Goal: Information Seeking & Learning: Learn about a topic

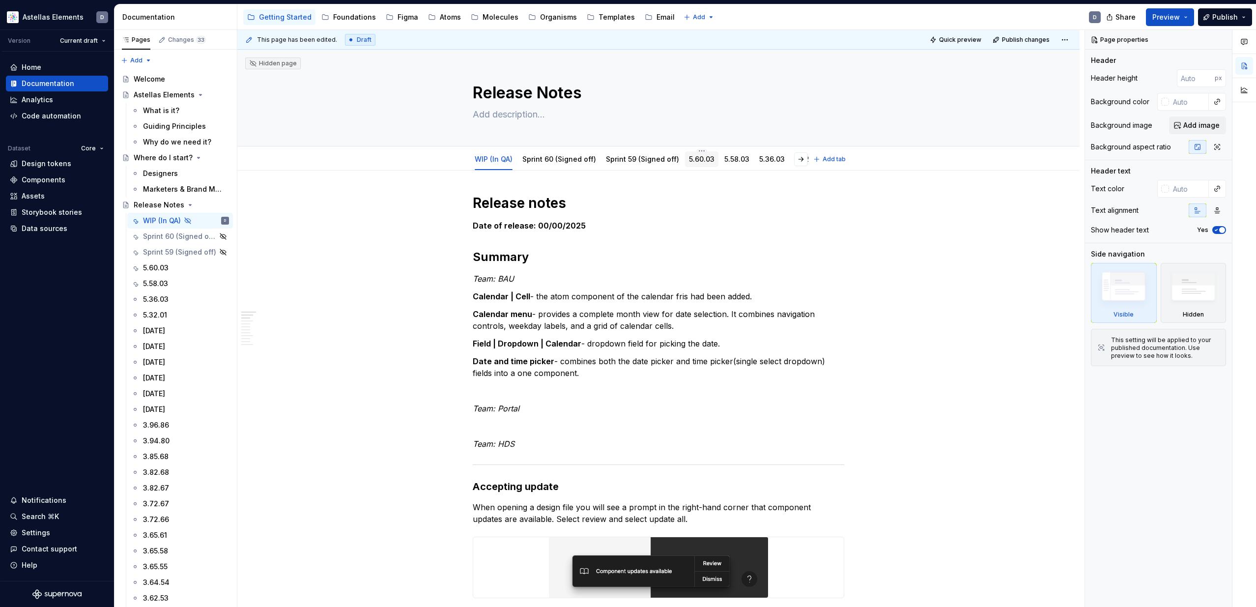
click at [696, 163] on div "5.60.03" at bounding box center [702, 159] width 26 height 10
click at [729, 160] on link "5.58.03" at bounding box center [737, 159] width 25 height 8
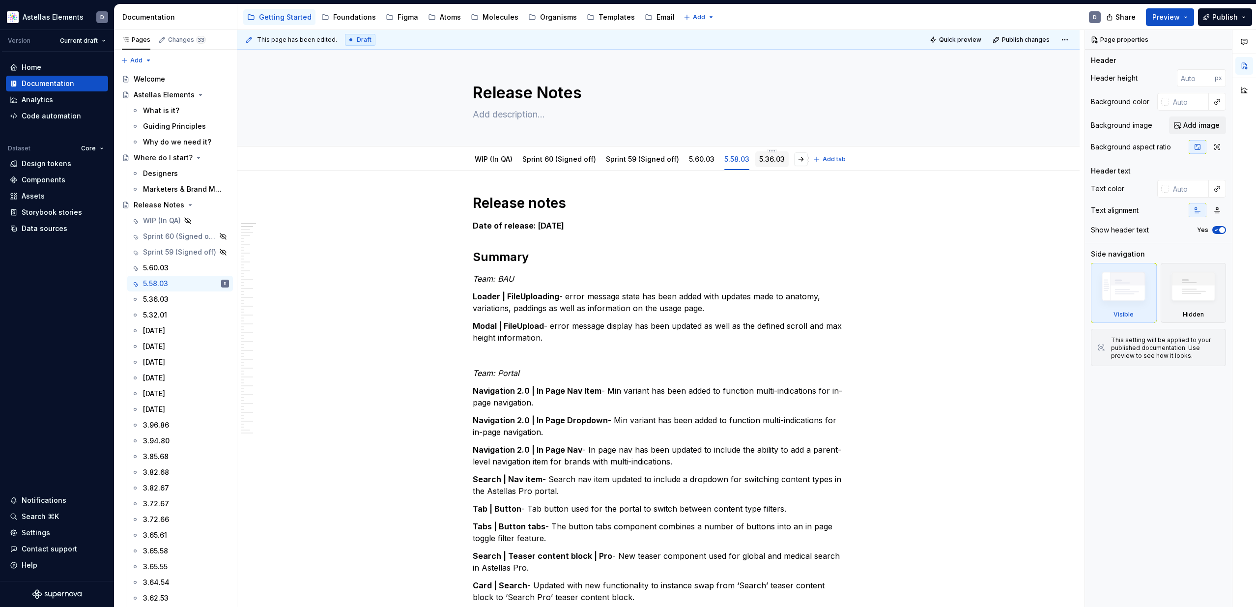
click at [762, 160] on link "5.36.03" at bounding box center [772, 159] width 26 height 8
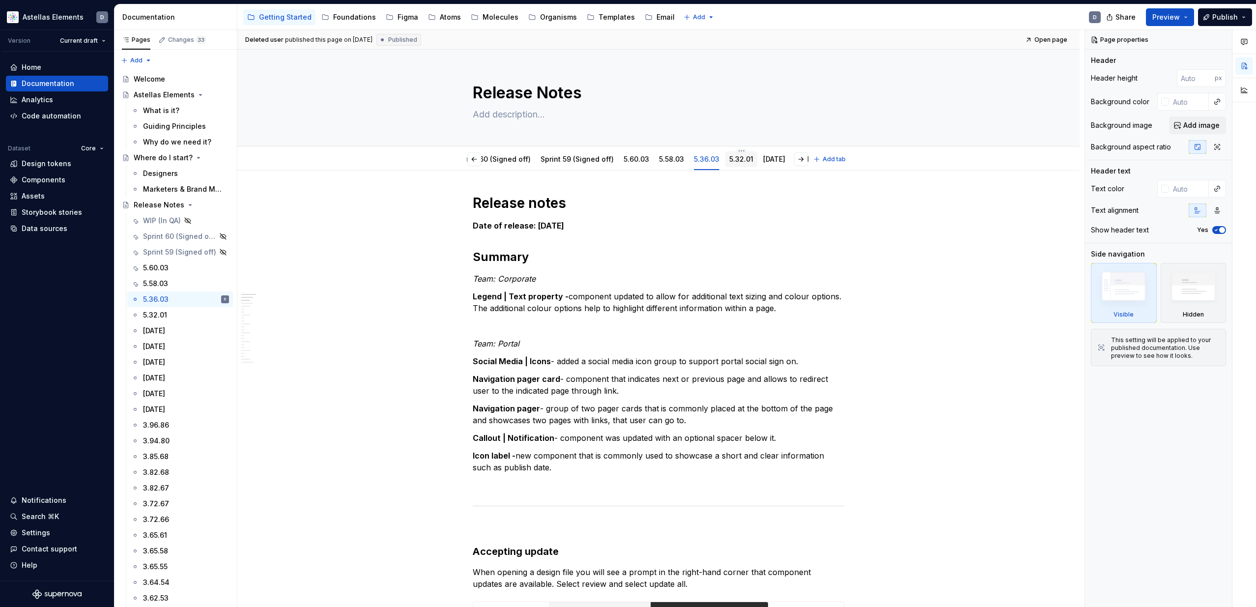
scroll to position [0, 68]
click at [735, 159] on link "5.32.01" at bounding box center [739, 159] width 24 height 8
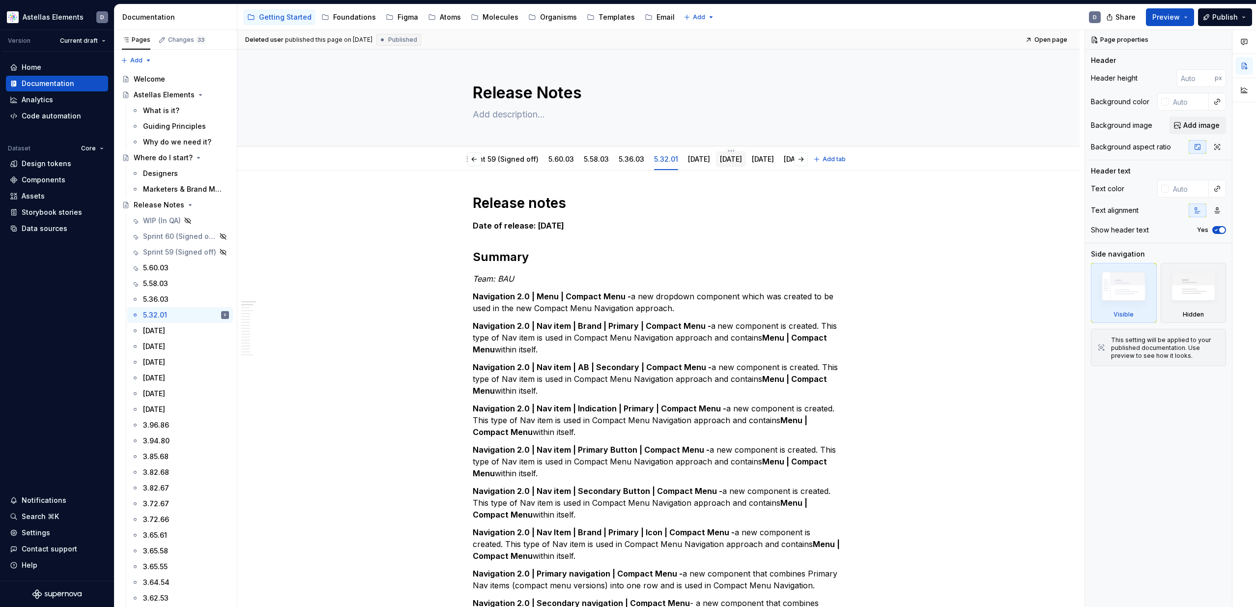
scroll to position [0, 148]
click at [722, 160] on link "[DATE]" at bounding box center [723, 159] width 22 height 8
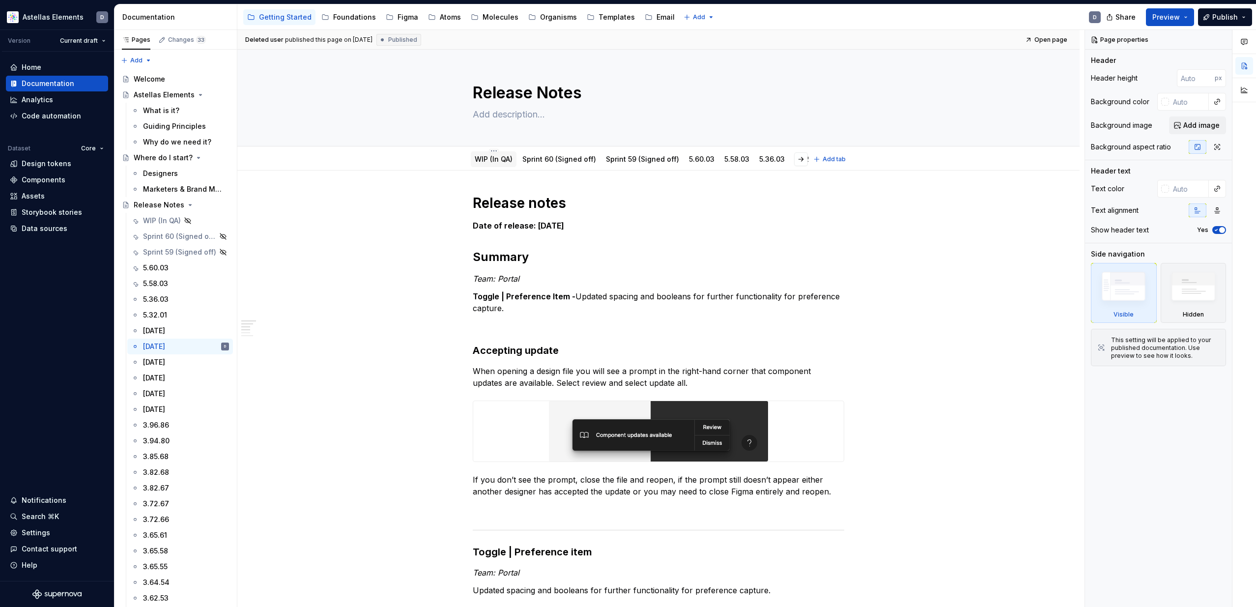
click at [492, 161] on link "WIP (In QA)" at bounding box center [494, 159] width 38 height 8
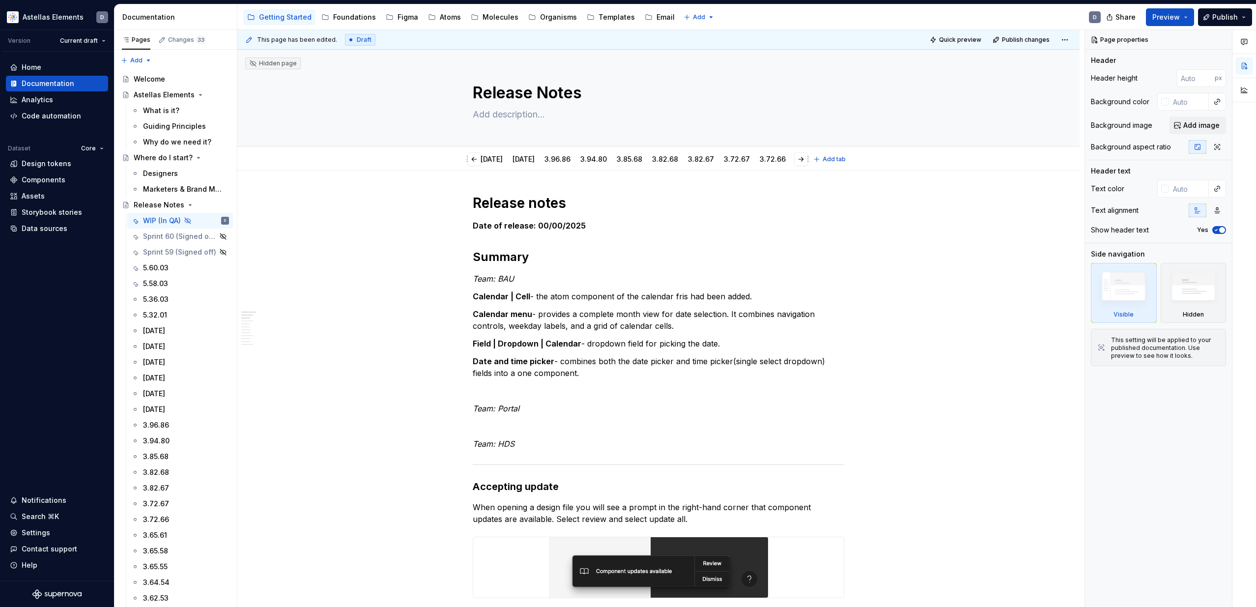
scroll to position [0, 571]
click at [739, 160] on link "3.65.58" at bounding box center [747, 159] width 25 height 8
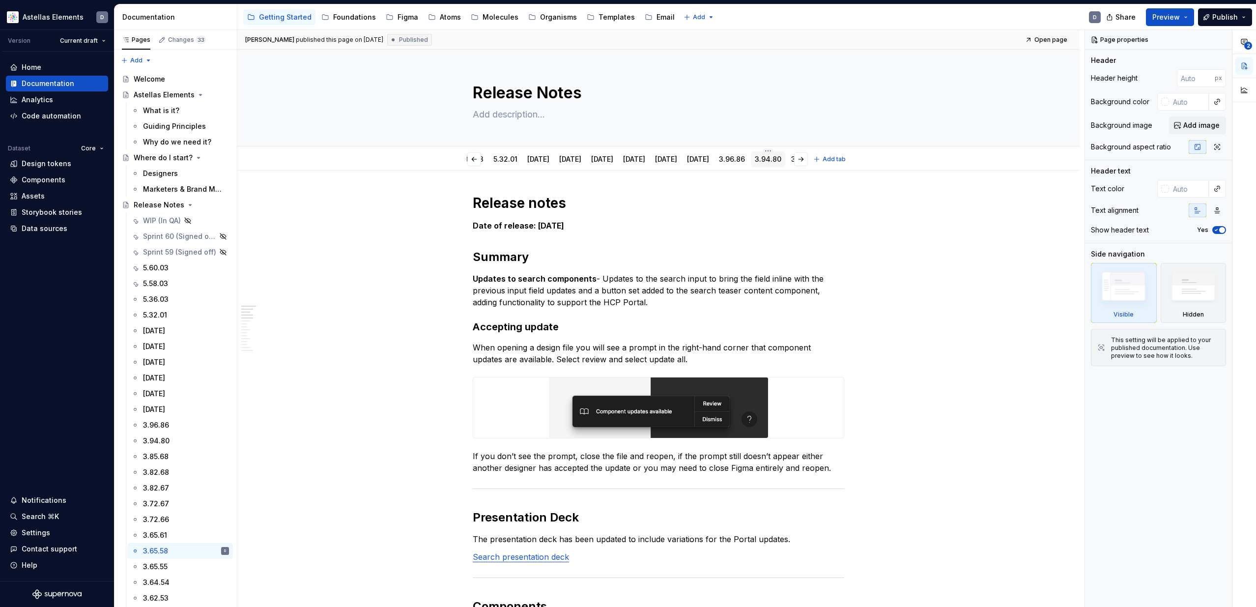
scroll to position [0, 310]
click at [735, 161] on link "3.96.86" at bounding box center [723, 159] width 26 height 8
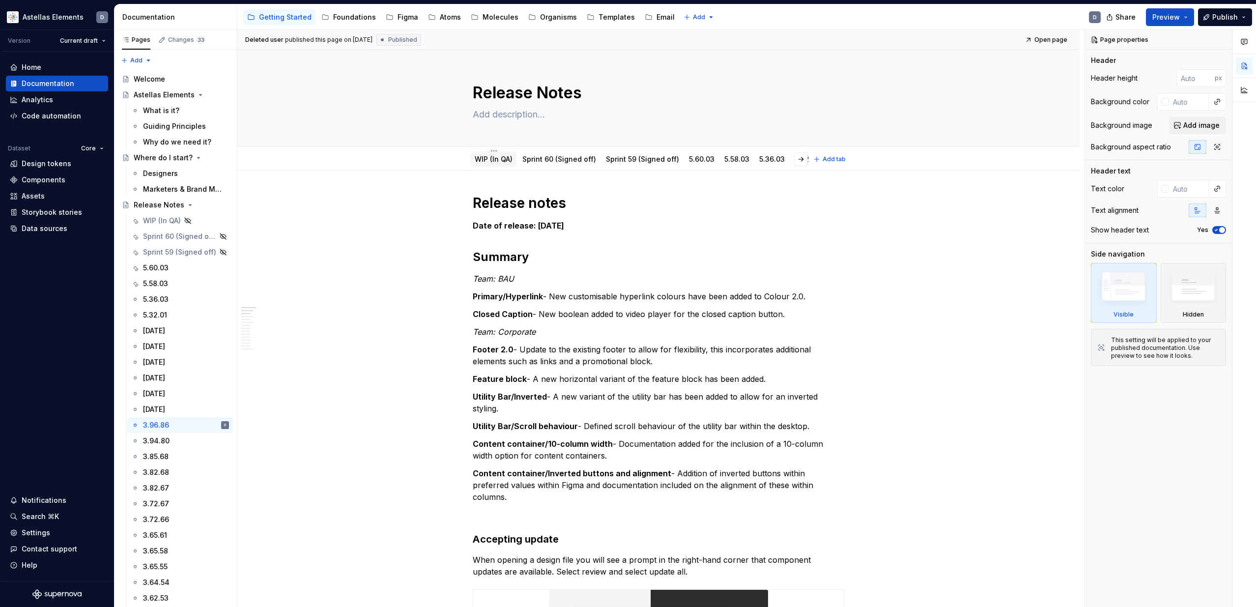
click at [498, 162] on link "WIP (In QA)" at bounding box center [494, 159] width 38 height 8
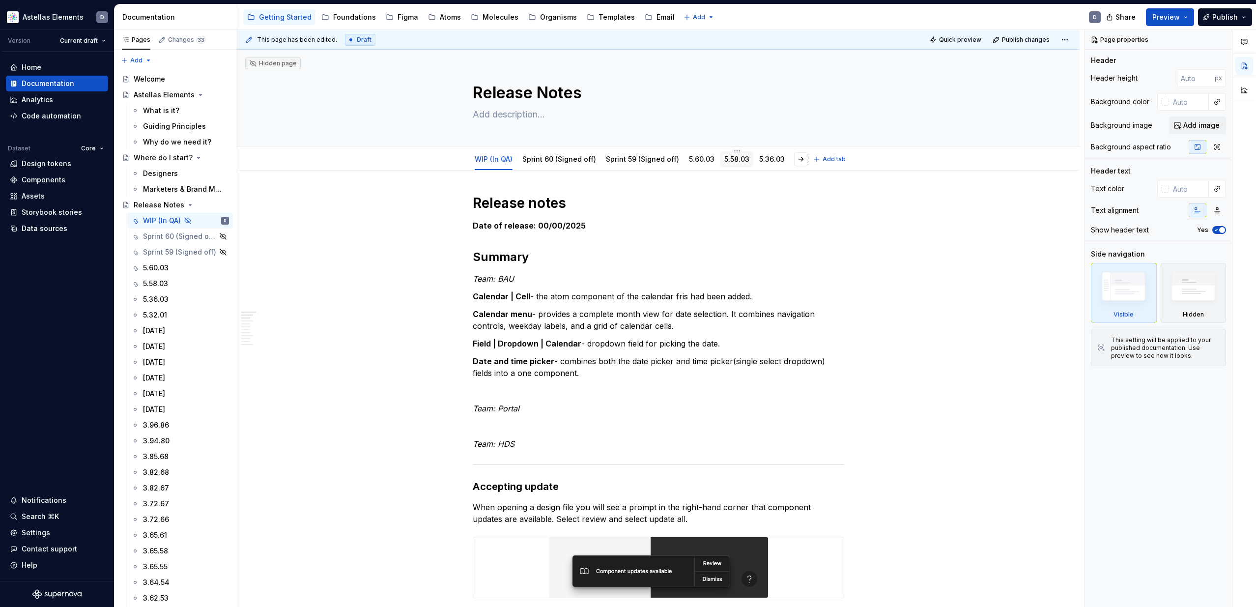
click at [734, 160] on link "5.58.03" at bounding box center [737, 159] width 25 height 8
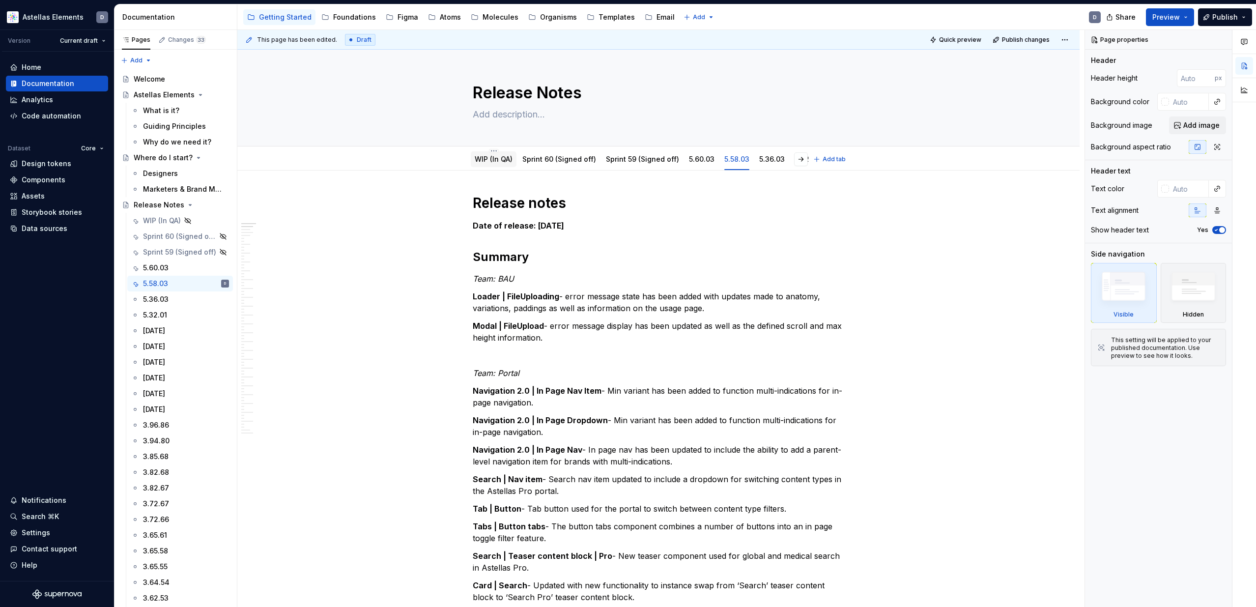
click at [502, 159] on link "WIP (In QA)" at bounding box center [494, 159] width 38 height 8
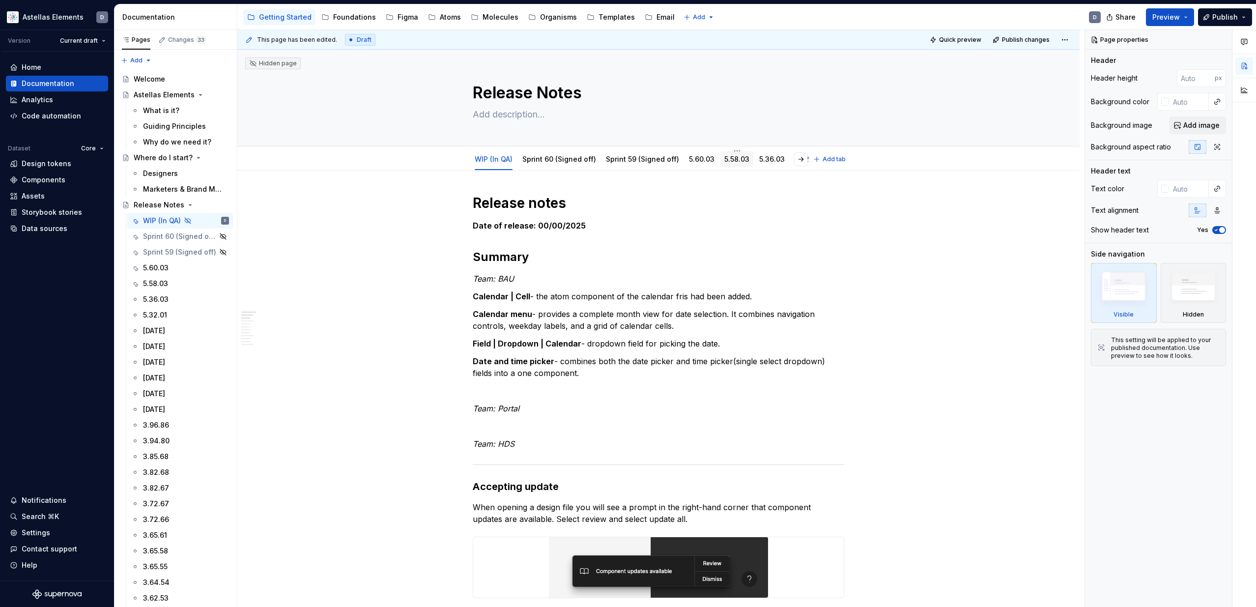
click at [743, 164] on div "5.58.03" at bounding box center [737, 159] width 25 height 12
click at [736, 161] on link "5.58.03" at bounding box center [737, 159] width 25 height 8
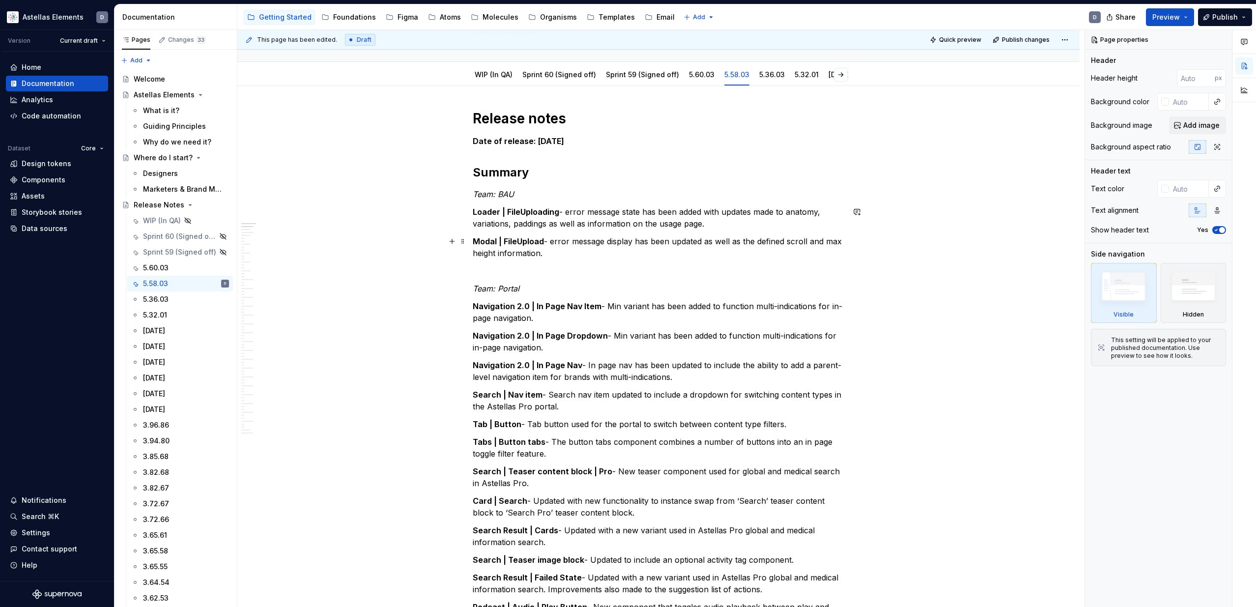
scroll to position [92, 0]
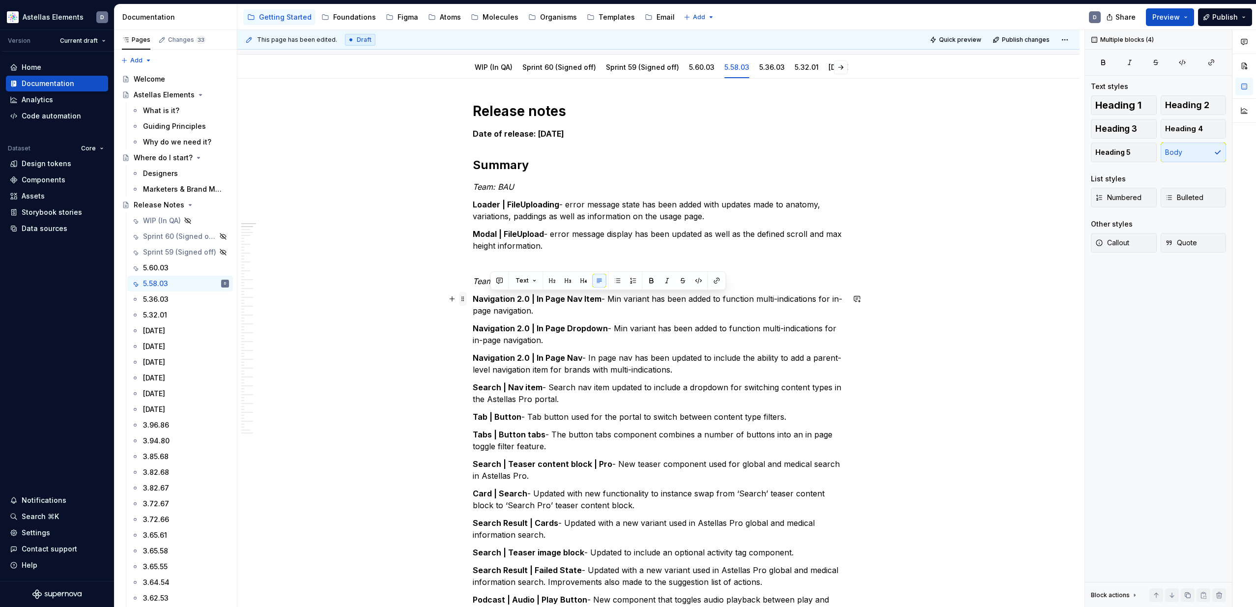
drag, startPoint x: 581, startPoint y: 400, endPoint x: 469, endPoint y: 295, distance: 153.4
click at [479, 298] on strong "Navigation 2.0 | In Page Nav Item" at bounding box center [537, 299] width 129 height 10
drag, startPoint x: 477, startPoint y: 298, endPoint x: 564, endPoint y: 397, distance: 132.0
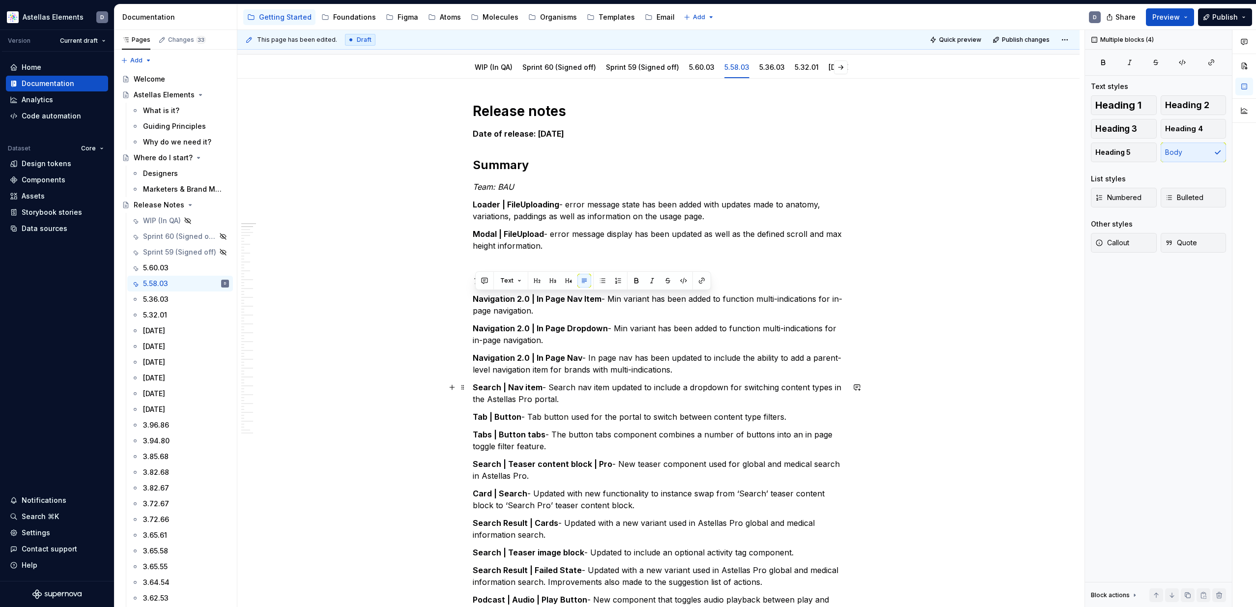
copy div "Navigation 2.0 | In Page Nav Item - Min variant has been added to function mult…"
click at [501, 67] on link "WIP (In QA)" at bounding box center [494, 67] width 38 height 8
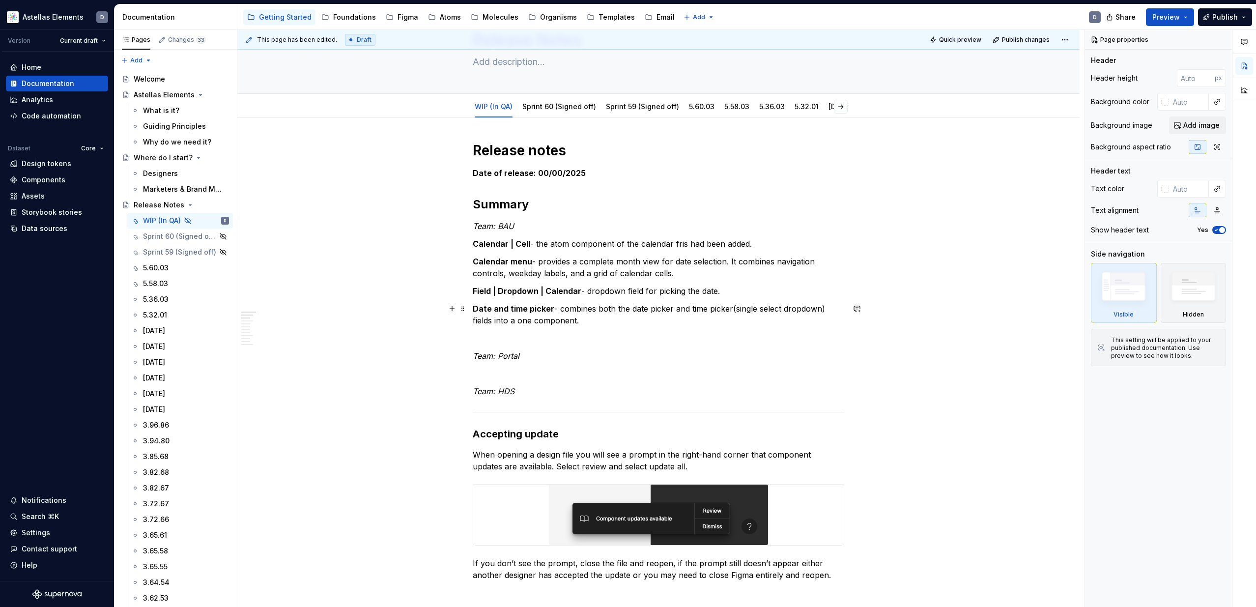
scroll to position [57, 0]
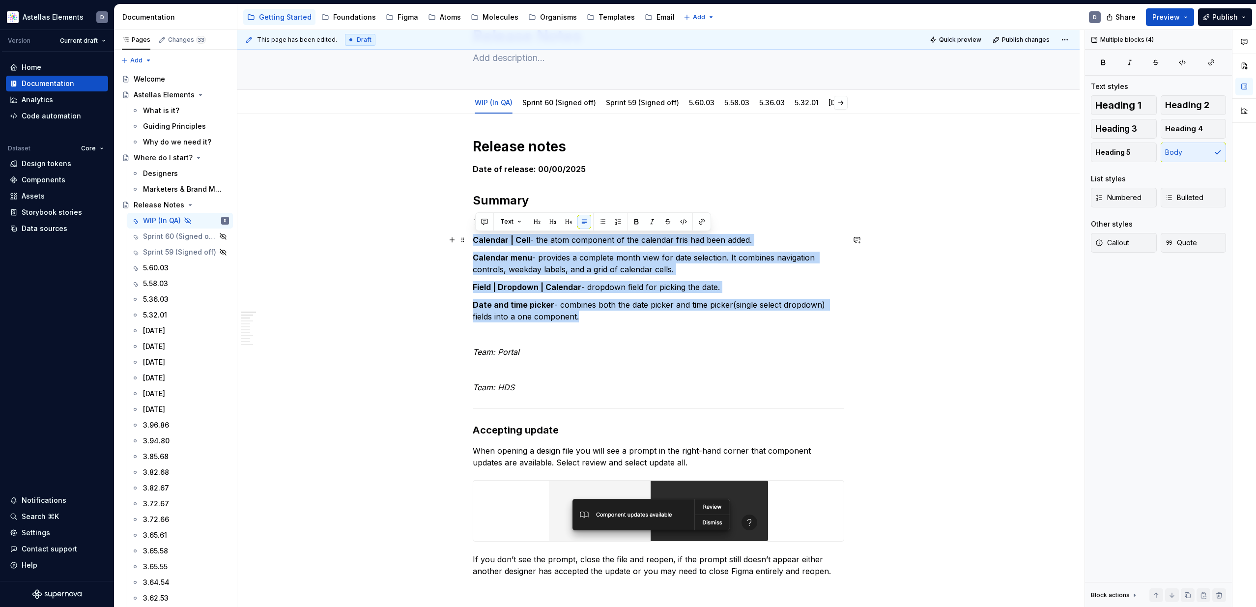
drag, startPoint x: 589, startPoint y: 315, endPoint x: 472, endPoint y: 241, distance: 138.1
copy div "Calendar | Cell - the atom component of the calendar fris had been added. Calen…"
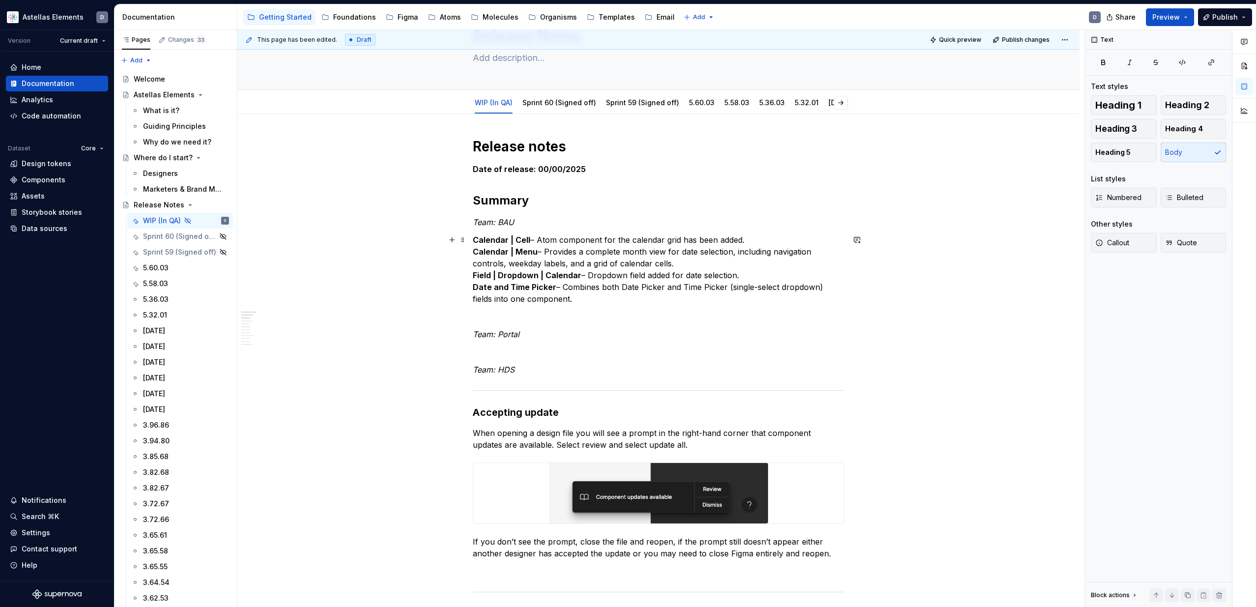
click at [752, 238] on p "Calendar | Cell – Atom component for the calendar grid has been added. Calendar…" at bounding box center [659, 269] width 372 height 71
drag, startPoint x: 612, startPoint y: 301, endPoint x: 476, endPoint y: 240, distance: 148.9
click at [476, 240] on p "Calendar | Cell – Atom component for the calendar grid has been added. Calendar…" at bounding box center [659, 269] width 372 height 71
click at [522, 224] on button "Text" at bounding box center [511, 222] width 30 height 14
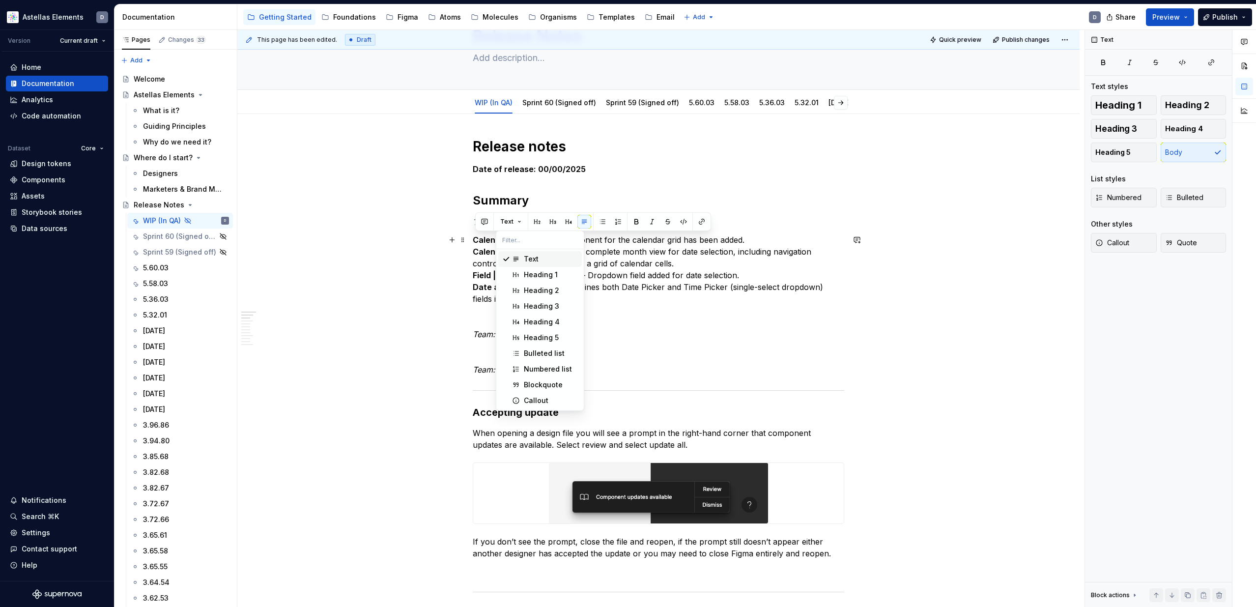
click at [527, 255] on div "Text" at bounding box center [531, 259] width 15 height 10
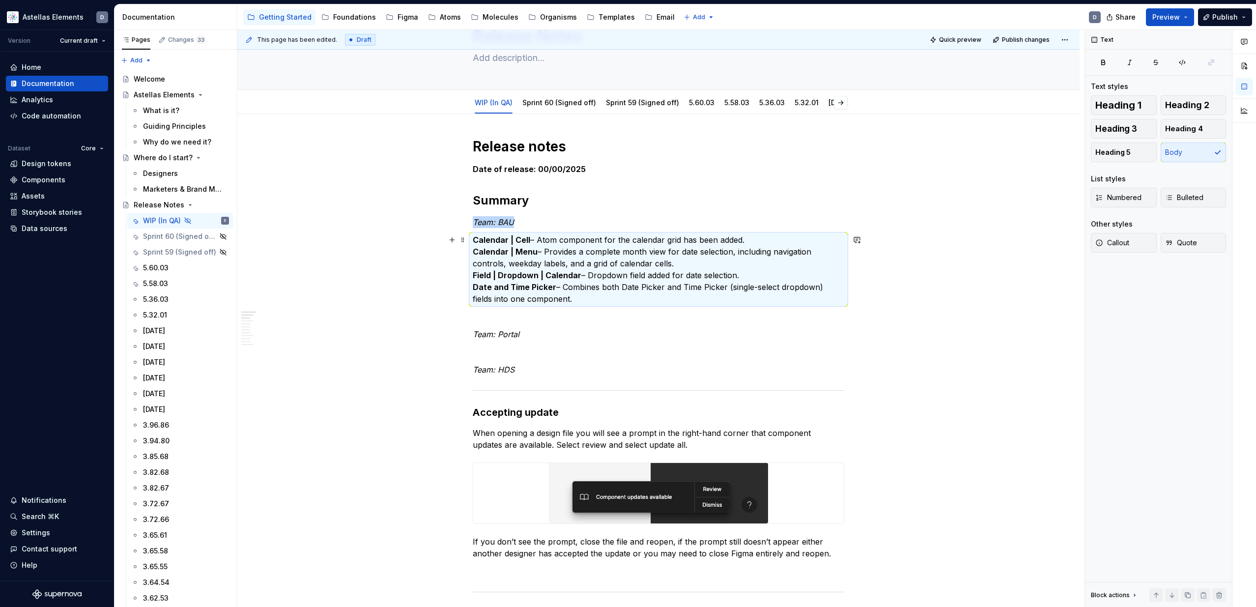
click at [677, 249] on p "Calendar | Cell – Atom component for the calendar grid has been added. Calendar…" at bounding box center [659, 269] width 372 height 71
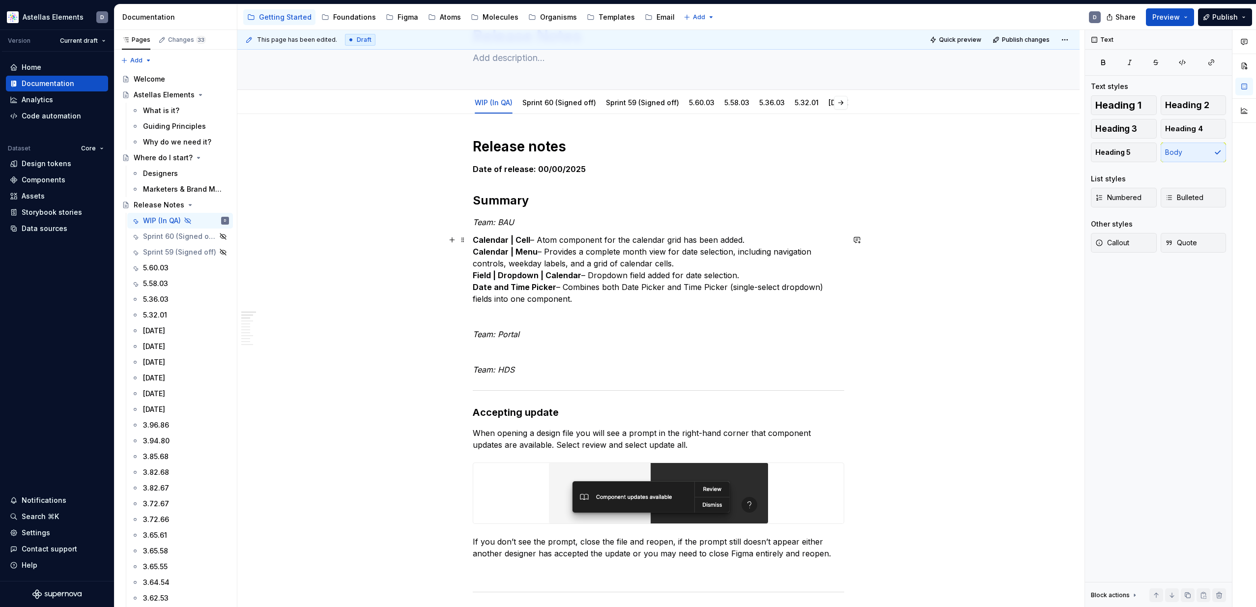
click at [765, 242] on p "Calendar | Cell – Atom component for the calendar grid has been added. Calendar…" at bounding box center [659, 269] width 372 height 71
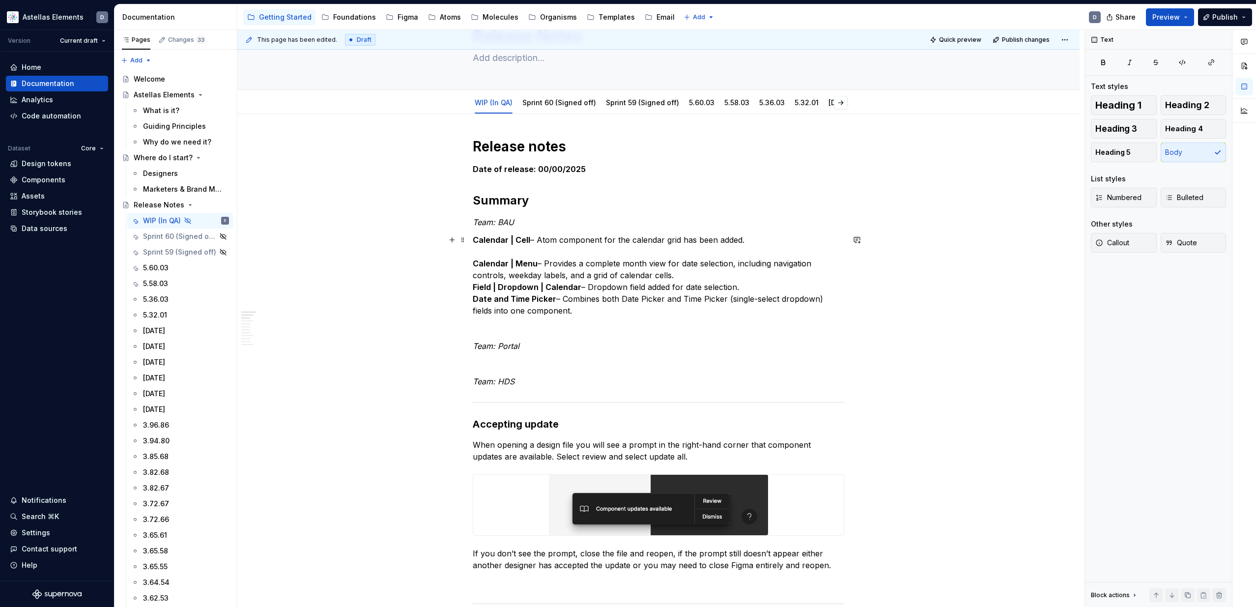
click at [832, 265] on p "Calendar | Cell – Atom component for the calendar grid has been added. Calendar…" at bounding box center [659, 275] width 372 height 83
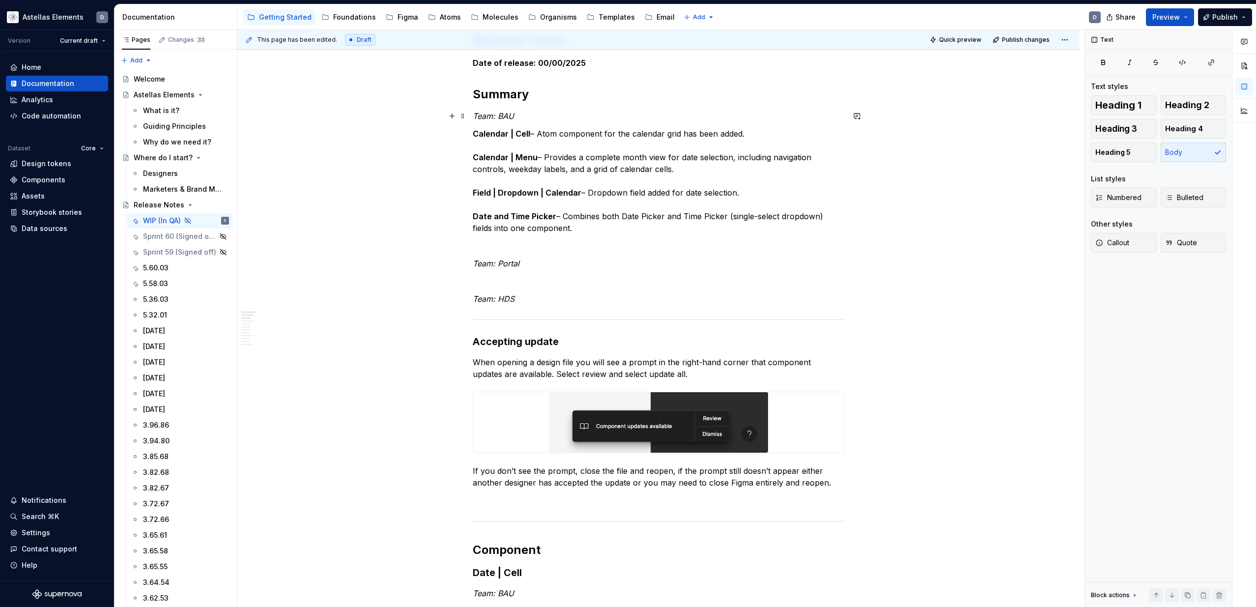
scroll to position [0, 0]
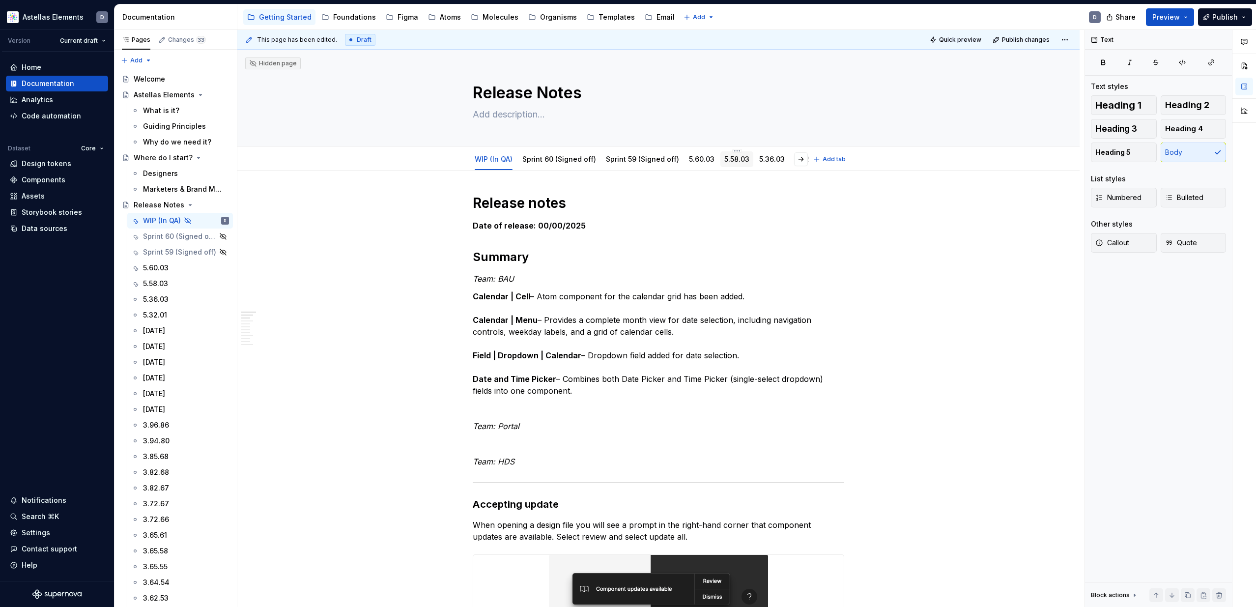
click at [729, 159] on link "5.58.03" at bounding box center [737, 159] width 25 height 8
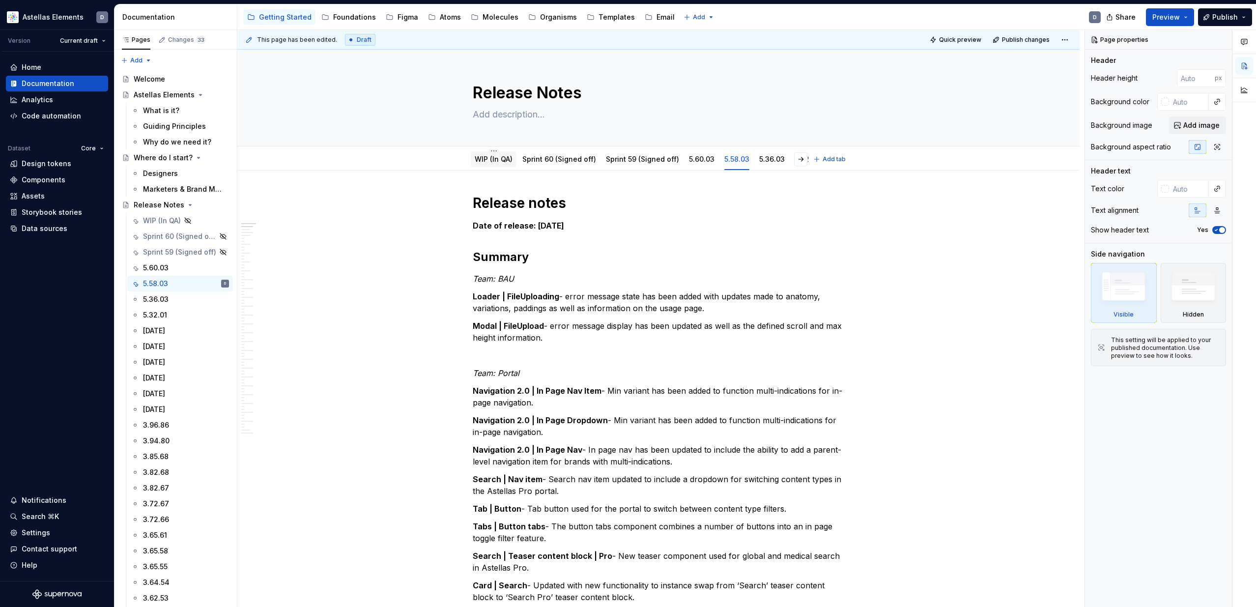
click at [481, 157] on link "WIP (In QA)" at bounding box center [494, 159] width 38 height 8
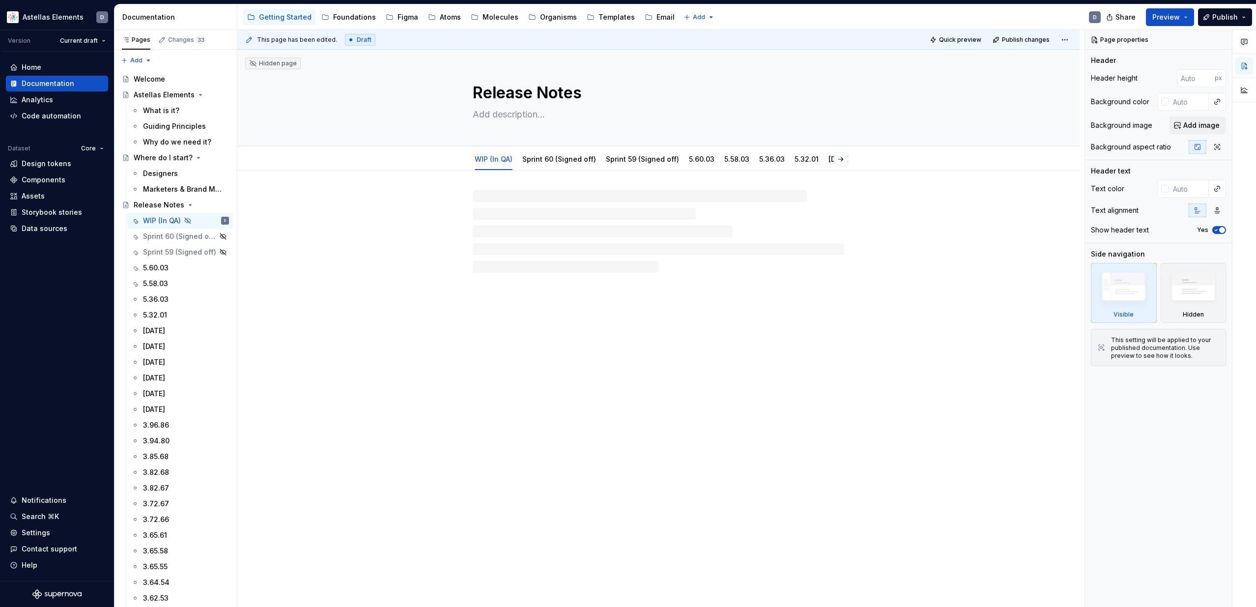
type textarea "*"
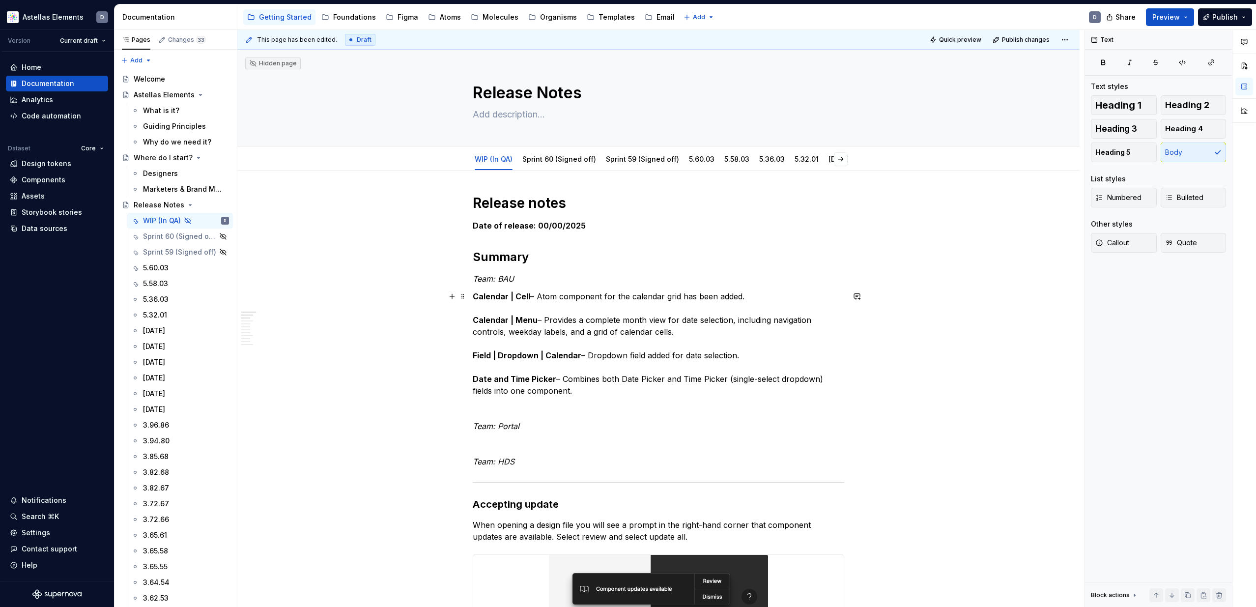
click at [545, 297] on p "Calendar | Cell – Atom component for the calendar grid has been added. Calendar…" at bounding box center [659, 344] width 372 height 106
click at [654, 295] on p "Calendar | Cell – New atom component for the calendar grid has been added. Cale…" at bounding box center [659, 343] width 372 height 106
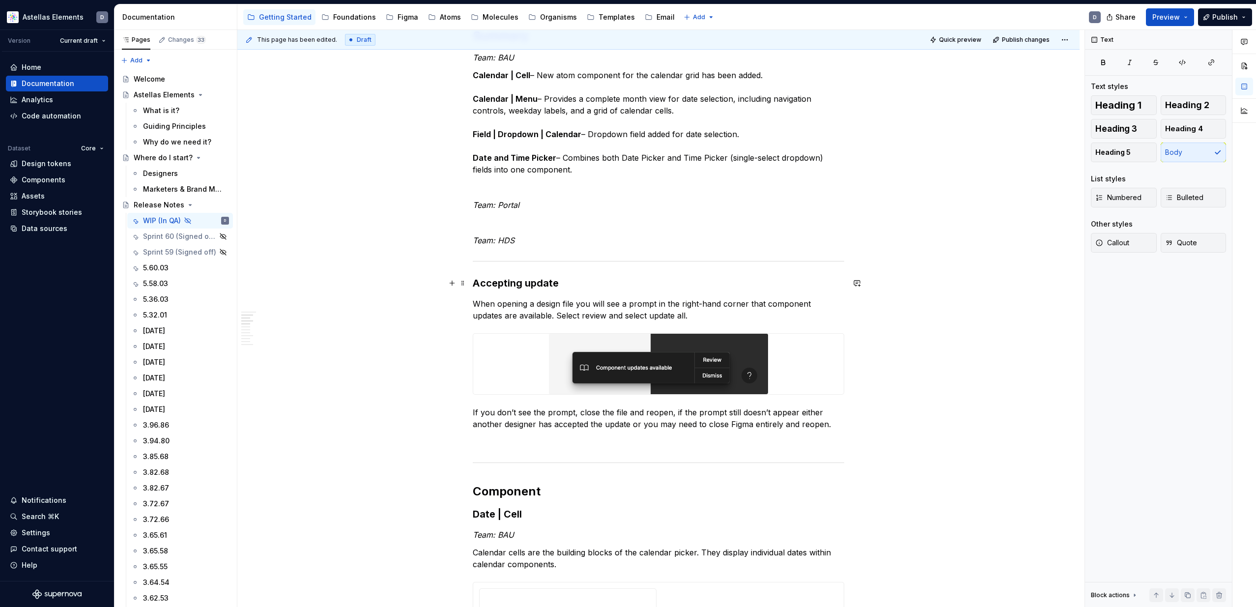
scroll to position [223, 0]
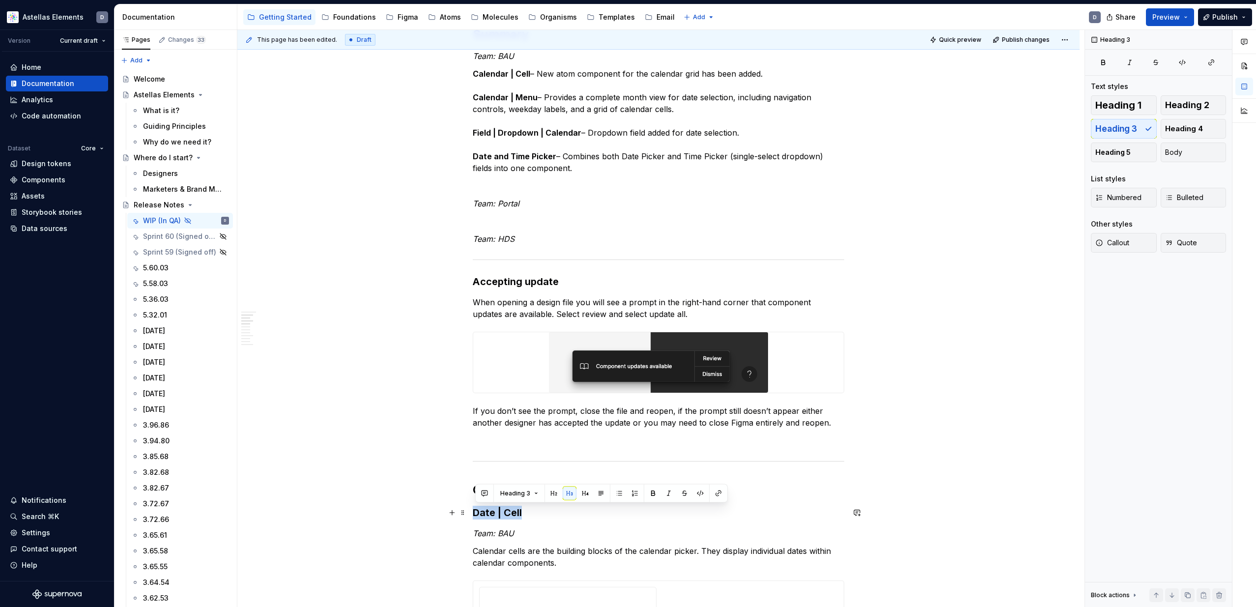
drag, startPoint x: 524, startPoint y: 517, endPoint x: 473, endPoint y: 511, distance: 51.0
copy h3 "Date | Cell"
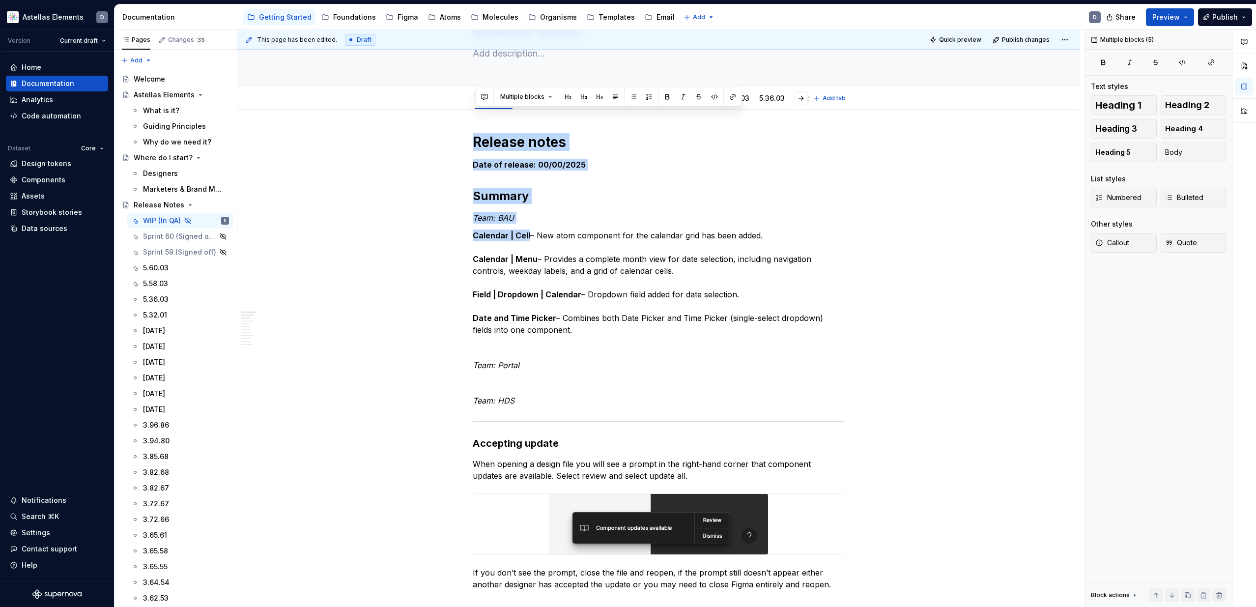
scroll to position [37, 0]
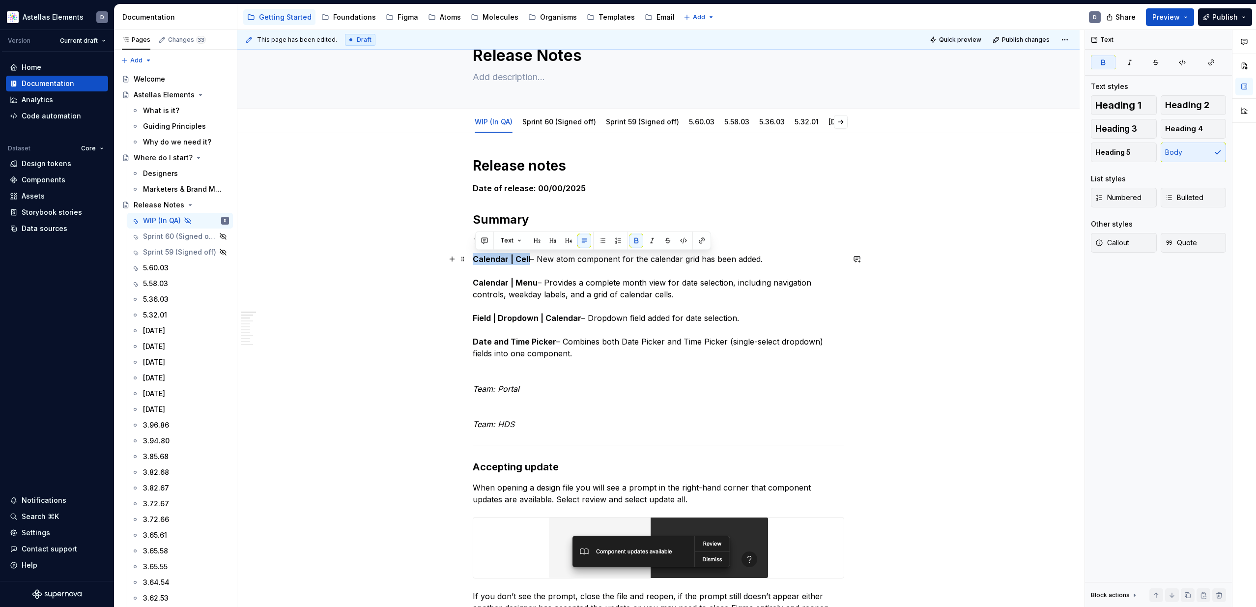
drag, startPoint x: 531, startPoint y: 73, endPoint x: 471, endPoint y: 260, distance: 196.7
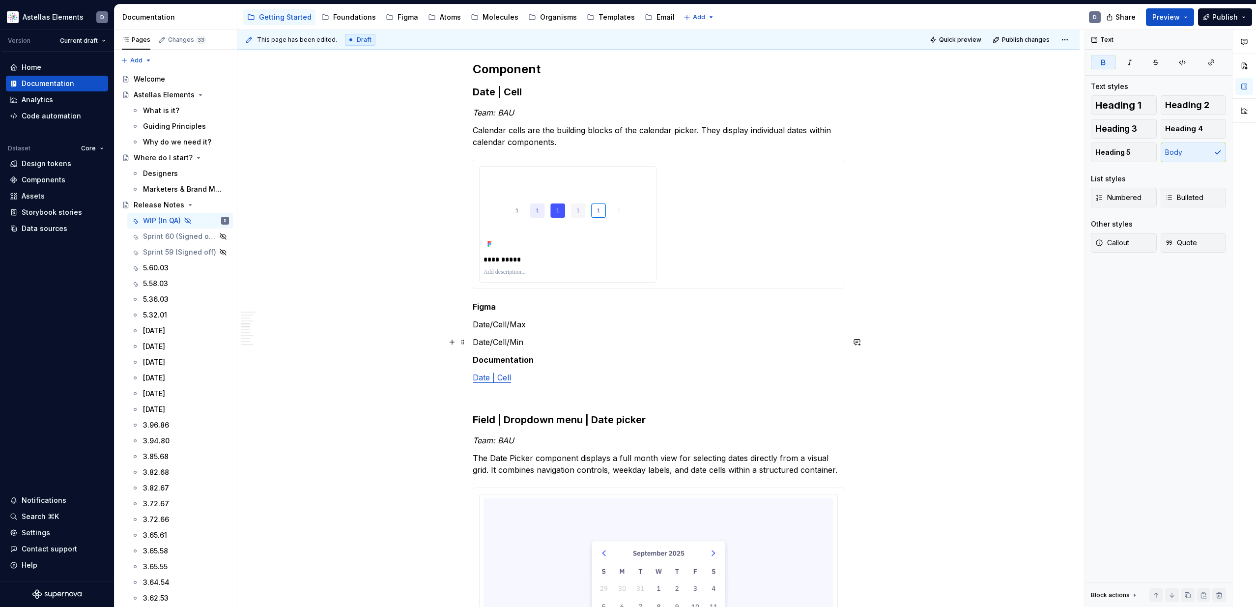
scroll to position [722, 0]
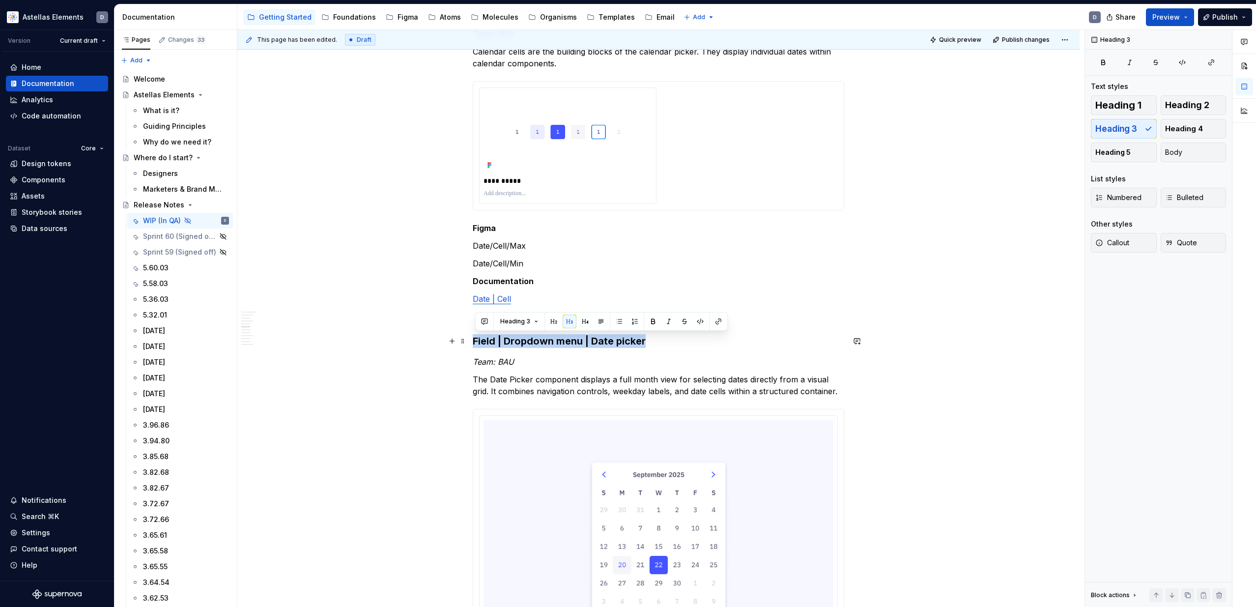
drag, startPoint x: 649, startPoint y: 343, endPoint x: 472, endPoint y: 341, distance: 177.5
copy h3 "Field | Dropdown menu | Date picker"
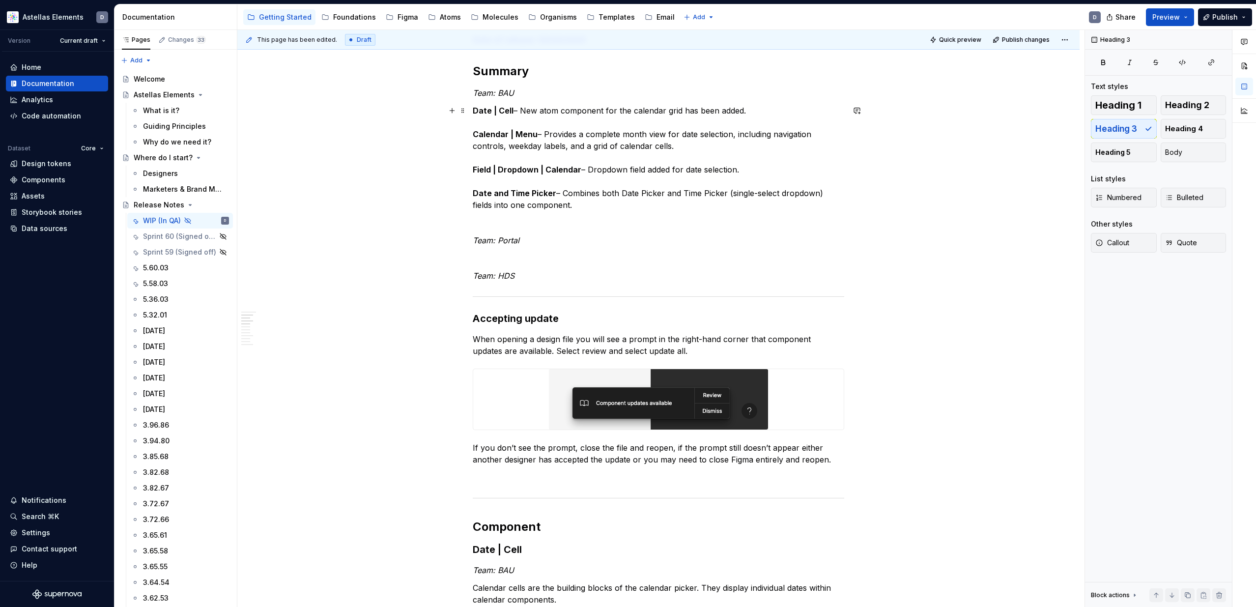
scroll to position [184, 0]
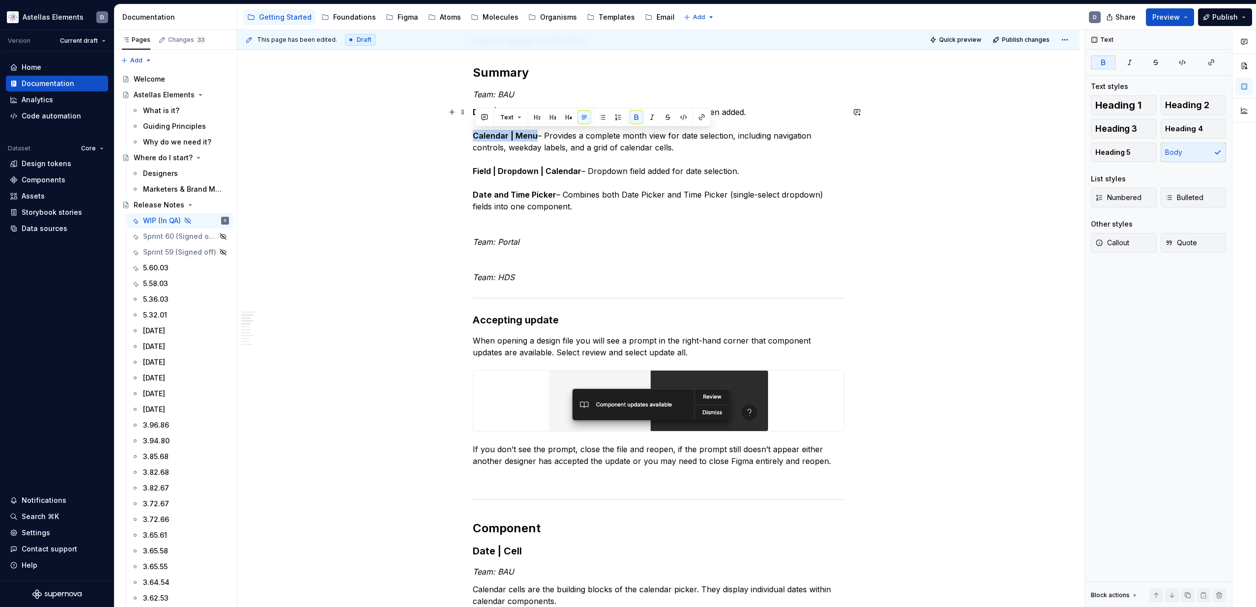
drag, startPoint x: 537, startPoint y: 137, endPoint x: 475, endPoint y: 136, distance: 62.4
click at [781, 137] on p "Date | Cell – New atom component for the calendar grid has been added. Field | …" at bounding box center [659, 159] width 372 height 106
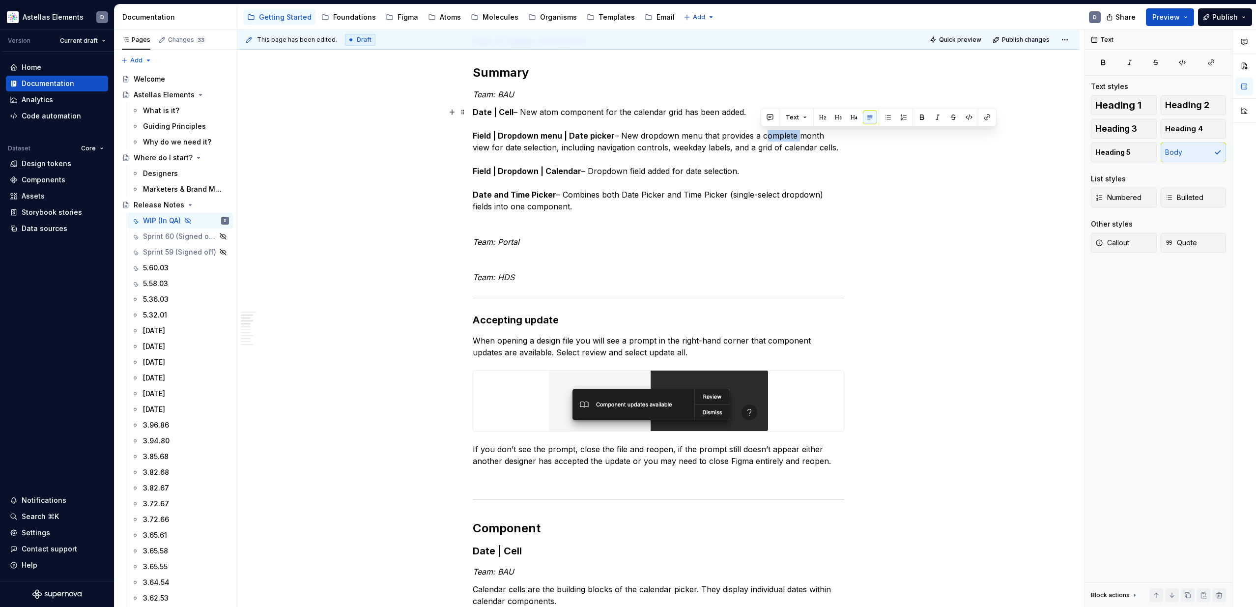
click at [781, 137] on p "Date | Cell – New atom component for the calendar grid has been added. Field | …" at bounding box center [659, 159] width 372 height 106
drag, startPoint x: 789, startPoint y: 149, endPoint x: 527, endPoint y: 147, distance: 262.0
click at [527, 147] on p "Date | Cell – New atom component for the calendar grid has been added. Field | …" at bounding box center [659, 159] width 372 height 106
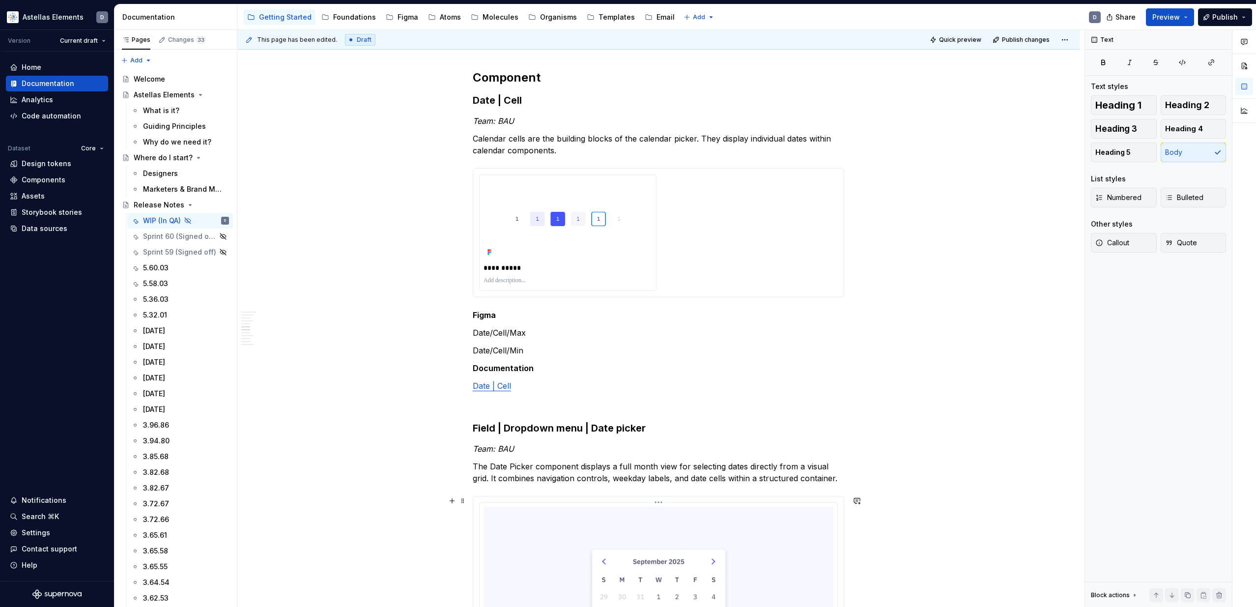
scroll to position [0, 0]
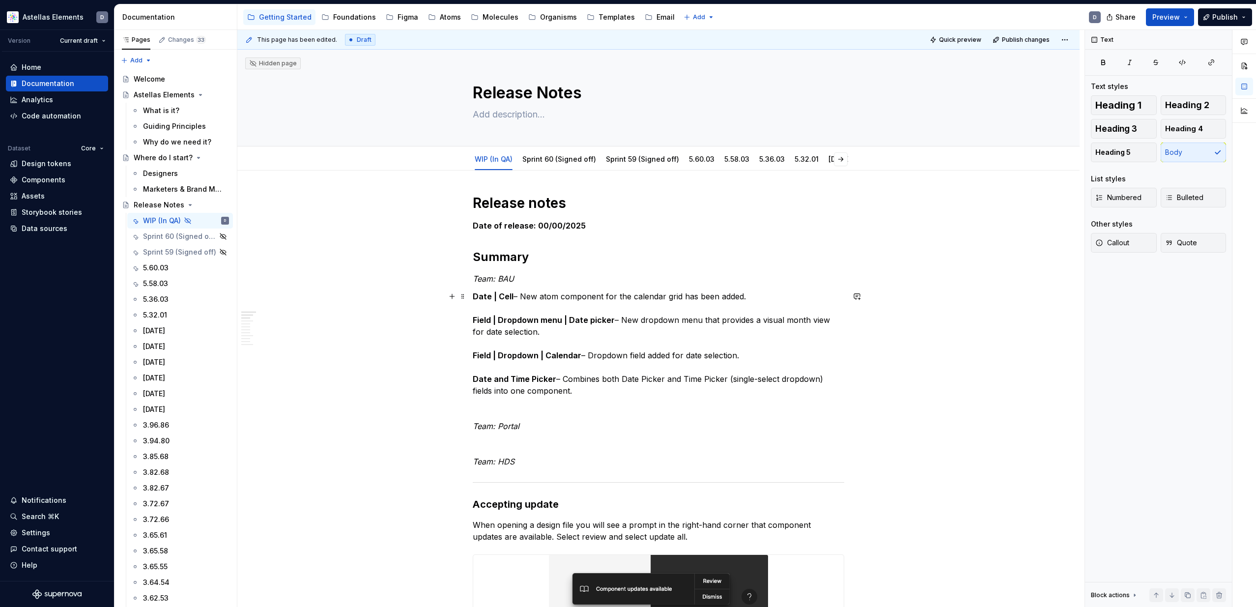
click at [626, 353] on p "Date | Cell – New atom component for the calendar grid has been added. Field | …" at bounding box center [659, 344] width 372 height 106
click at [594, 354] on p "Date | Cell – New atom component for the calendar grid has been added. Field | …" at bounding box center [659, 344] width 372 height 106
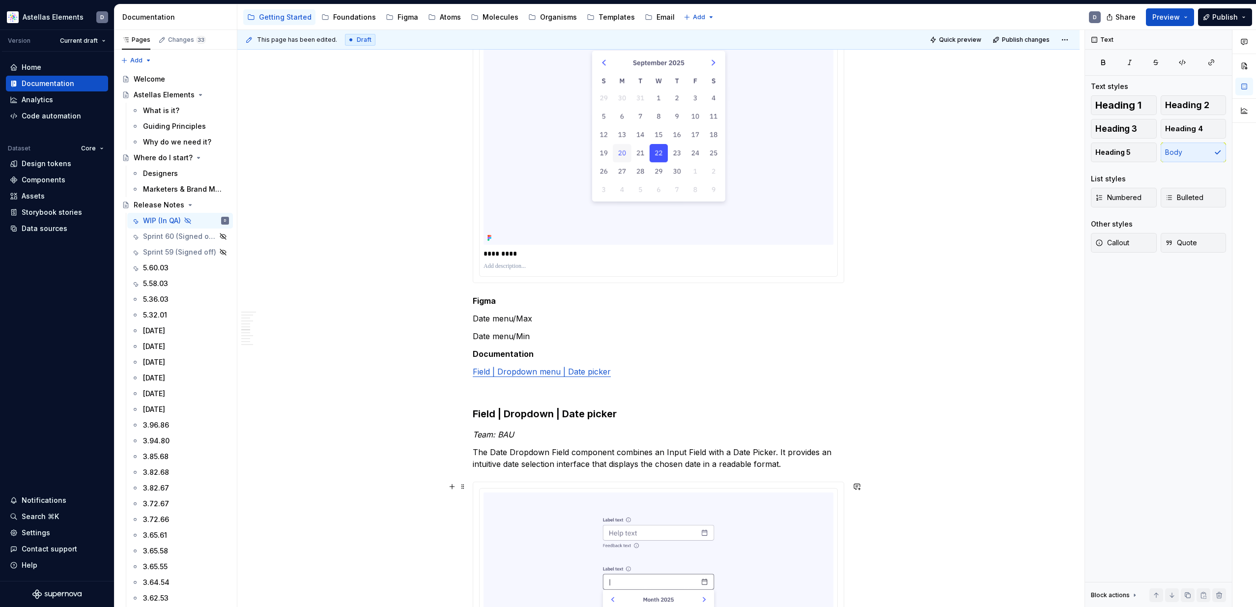
scroll to position [1267, 0]
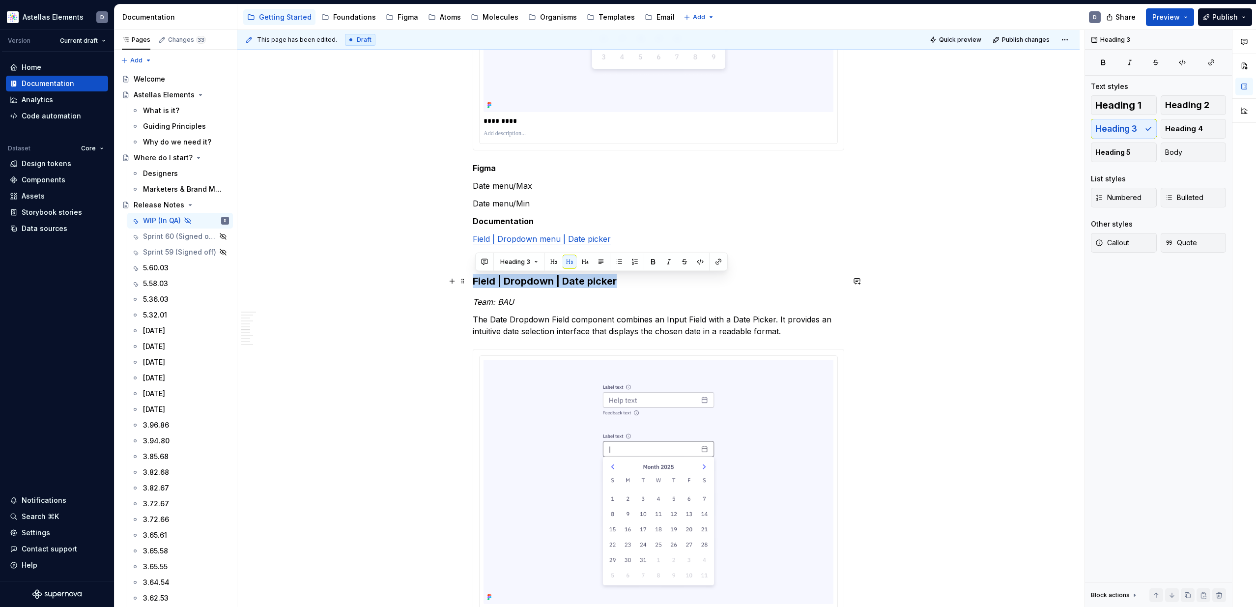
drag, startPoint x: 622, startPoint y: 282, endPoint x: 478, endPoint y: 278, distance: 144.6
click at [478, 278] on h3 "Field | Dropdown | Date picker" at bounding box center [659, 281] width 372 height 14
copy h3 "Field | Dropdown | Date picker"
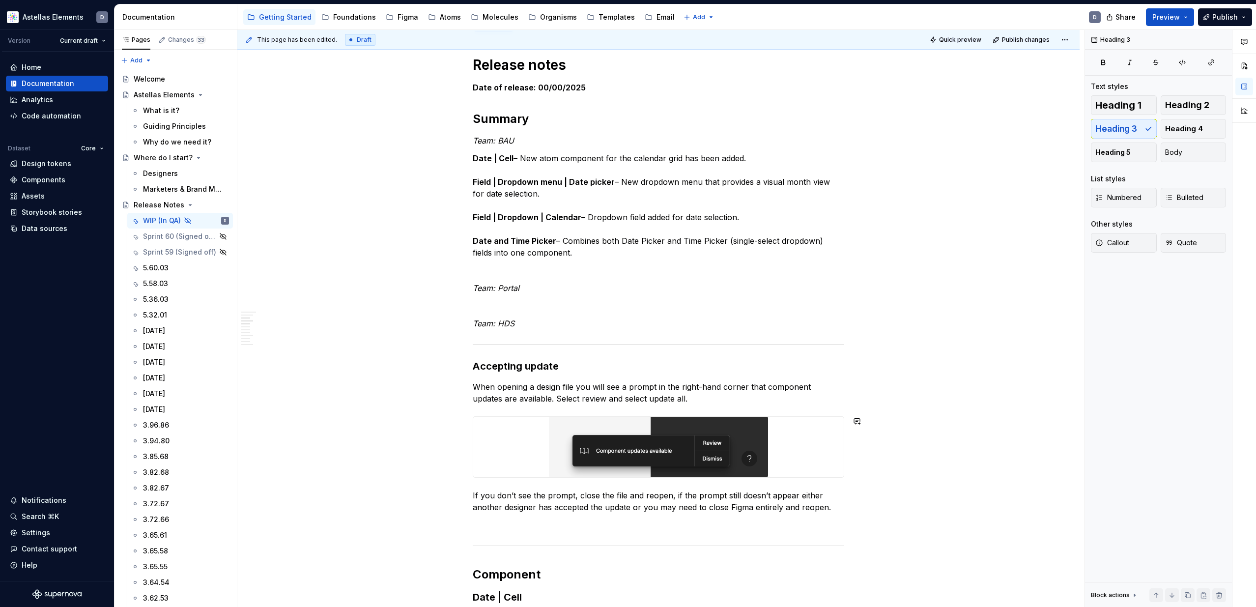
scroll to position [121, 0]
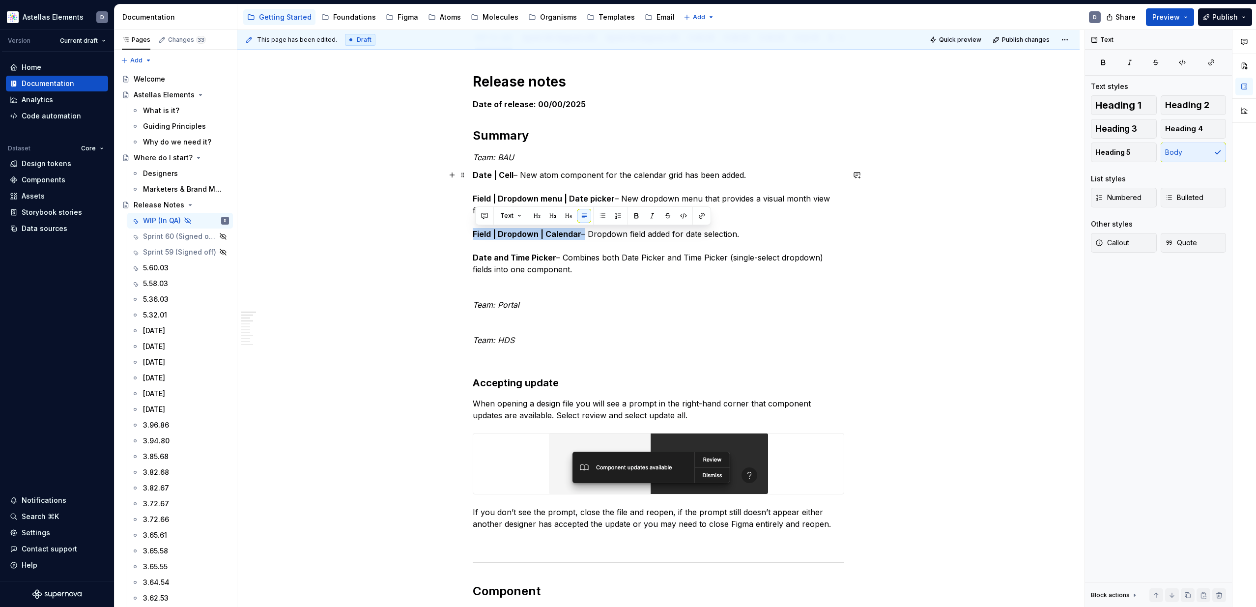
drag, startPoint x: 583, startPoint y: 233, endPoint x: 476, endPoint y: 233, distance: 106.2
click at [476, 233] on p "Date | Cell – New atom component for the calendar grid has been added. Field | …" at bounding box center [659, 222] width 372 height 106
drag, startPoint x: 600, startPoint y: 234, endPoint x: 809, endPoint y: 240, distance: 209.0
click at [809, 240] on p "Date | Cell – New atom component for the calendar grid has been added. Field | …" at bounding box center [659, 222] width 372 height 106
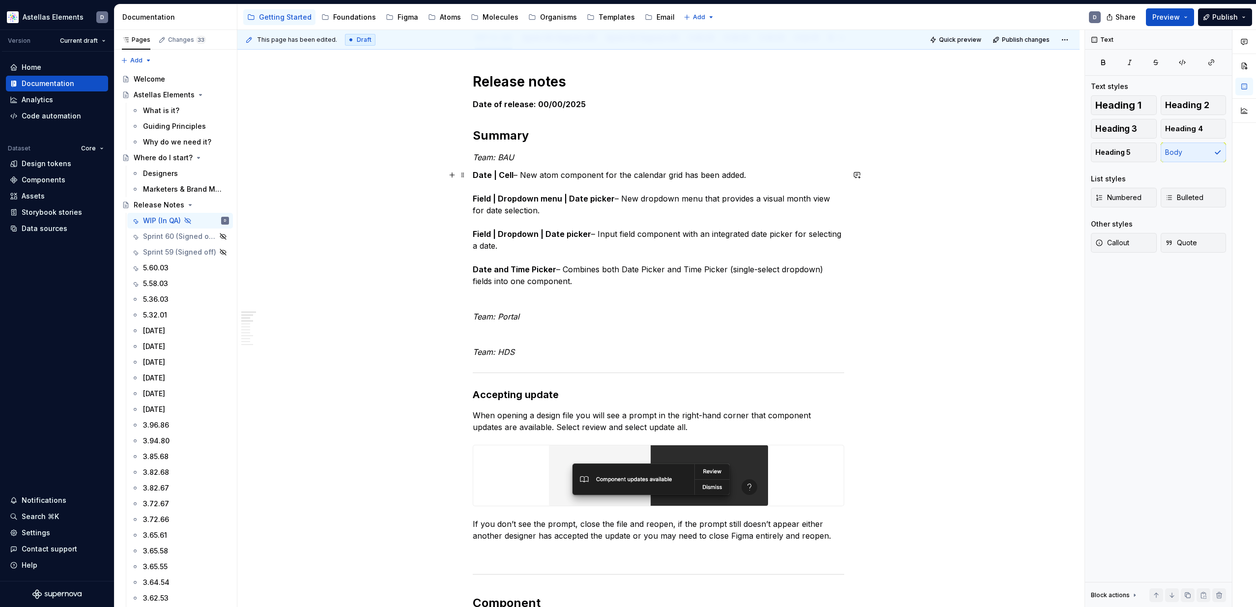
click at [730, 233] on p "Date | Cell – New atom component for the calendar grid has been added. Field | …" at bounding box center [659, 228] width 372 height 118
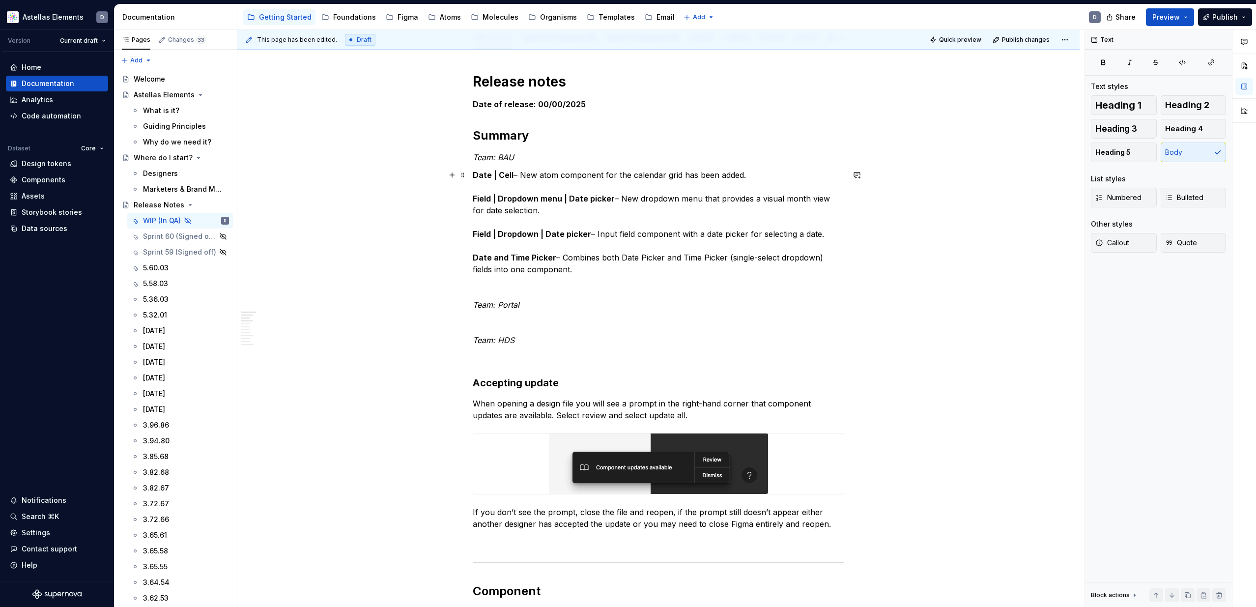
click at [710, 233] on p "Date | Cell – New atom component for the calendar grid has been added. Field | …" at bounding box center [659, 222] width 372 height 106
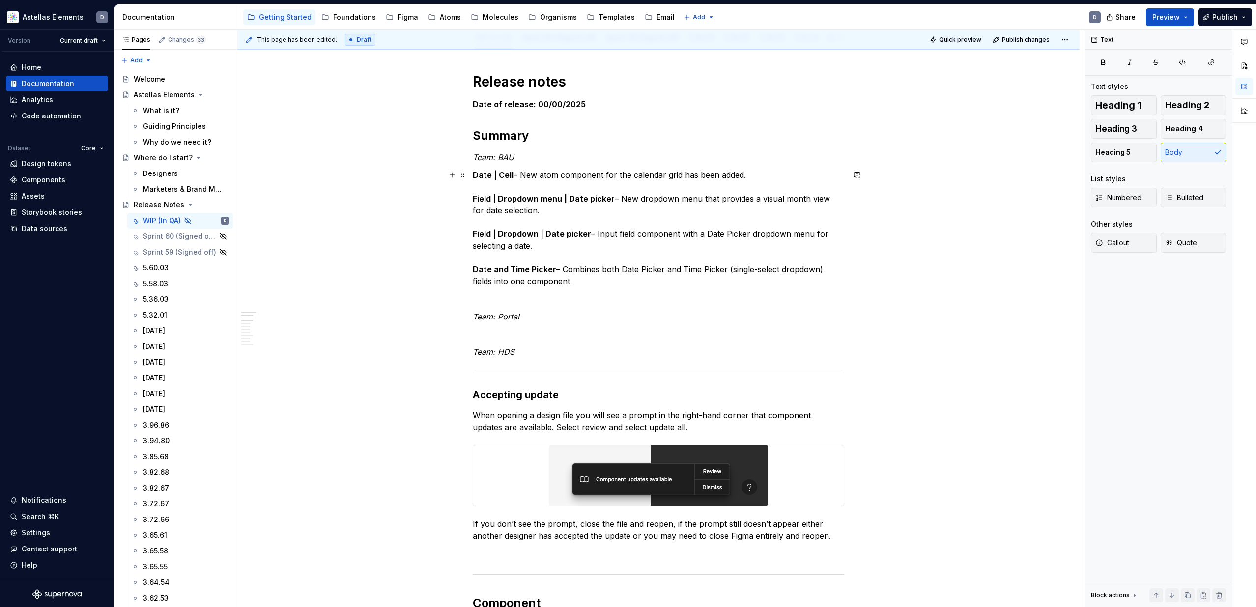
click at [735, 249] on p "Date | Cell – New atom component for the calendar grid has been added. Field | …" at bounding box center [659, 228] width 372 height 118
click at [545, 175] on p "Date | Cell – New atom component for the calendar grid has been added. Field | …" at bounding box center [659, 228] width 372 height 118
type textarea "*"
drag, startPoint x: 581, startPoint y: 281, endPoint x: 567, endPoint y: 269, distance: 17.8
click at [567, 269] on p "Date | Cell – Atom component for the calendar grid has been added. Field | Drop…" at bounding box center [659, 228] width 372 height 118
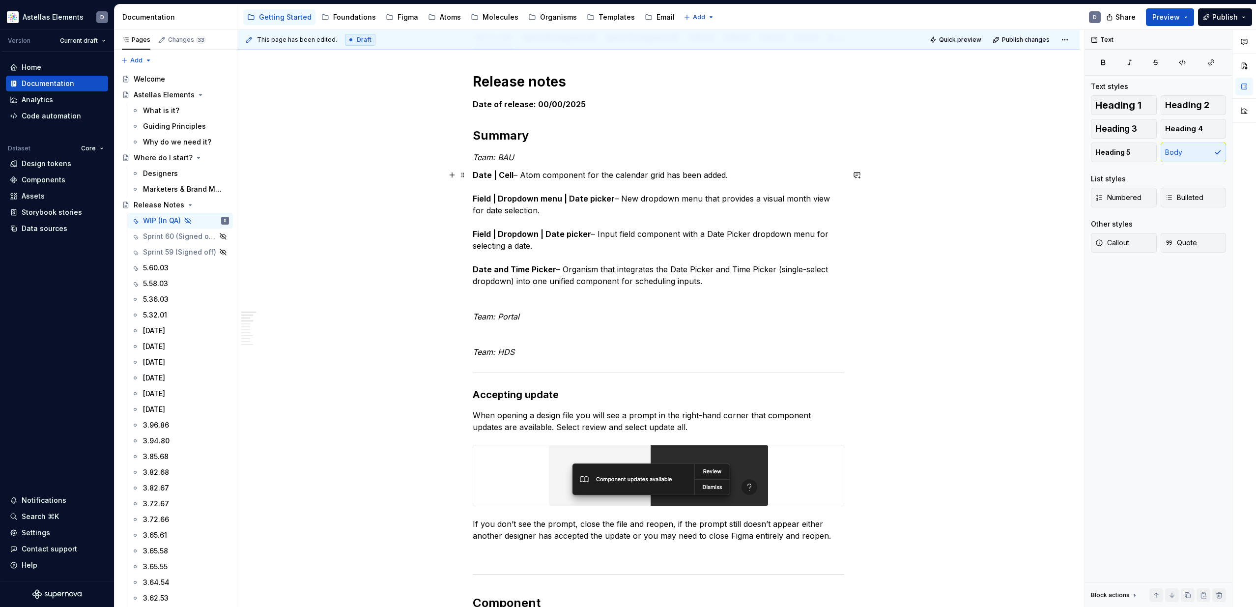
click at [632, 265] on p "Date | Cell – Atom component for the calendar grid has been added. Field | Drop…" at bounding box center [659, 228] width 372 height 118
click at [715, 282] on p "Date | Cell – Atom component for the calendar grid has been added. Field | Drop…" at bounding box center [659, 228] width 372 height 118
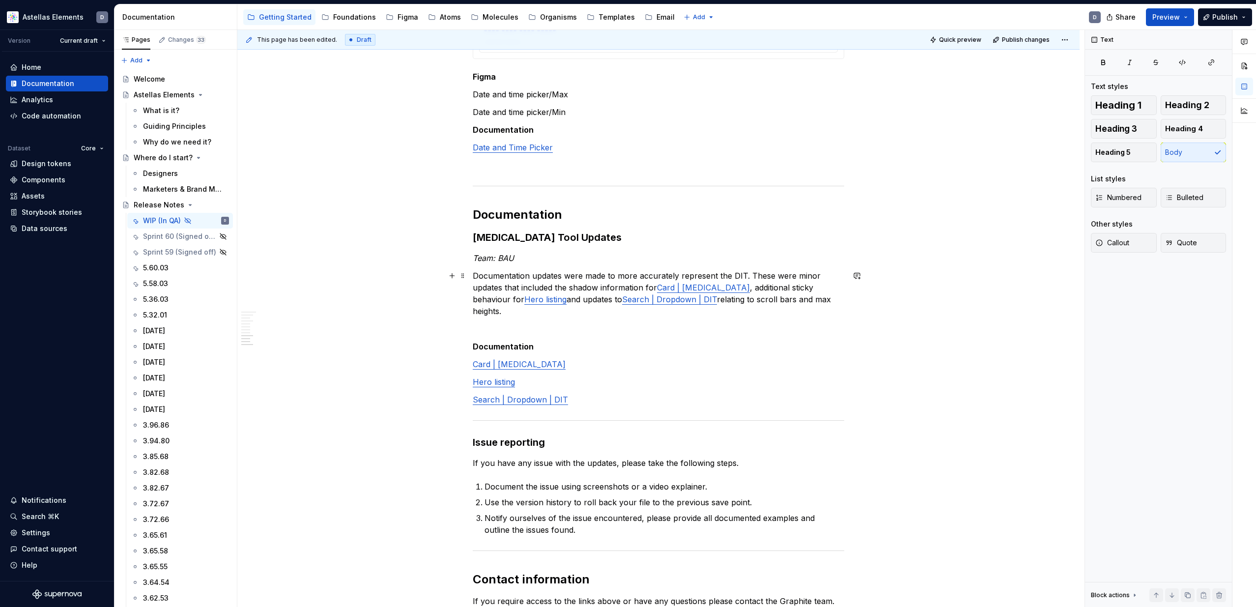
scroll to position [2346, 0]
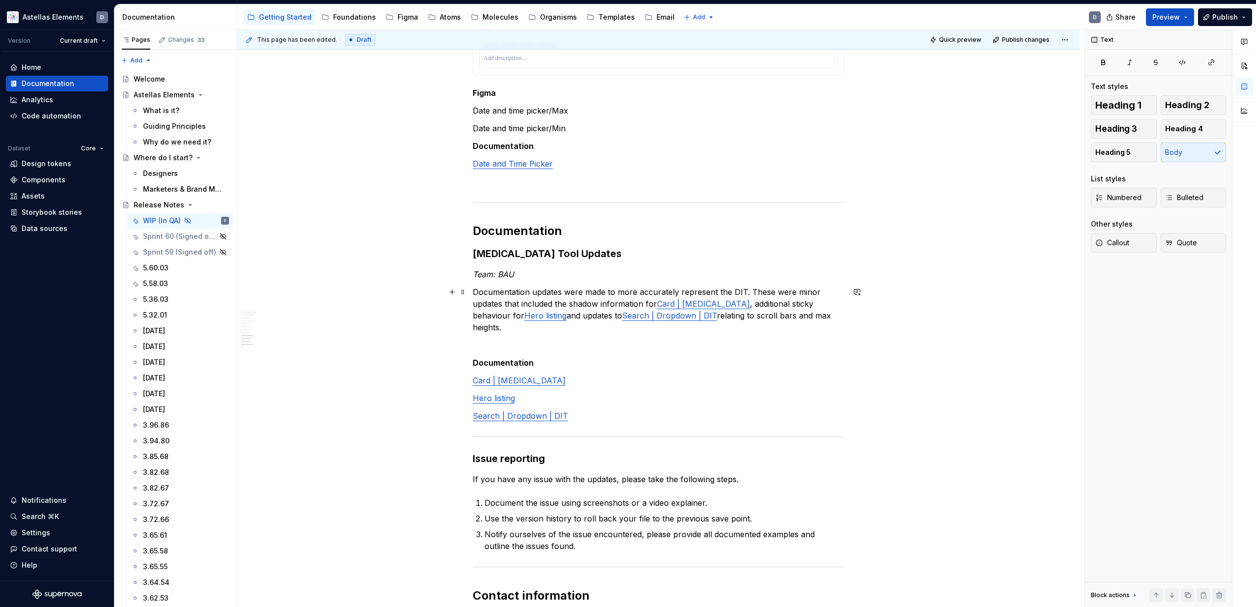
click at [694, 313] on link "Search | Dropdown | DIT" at bounding box center [669, 316] width 95 height 10
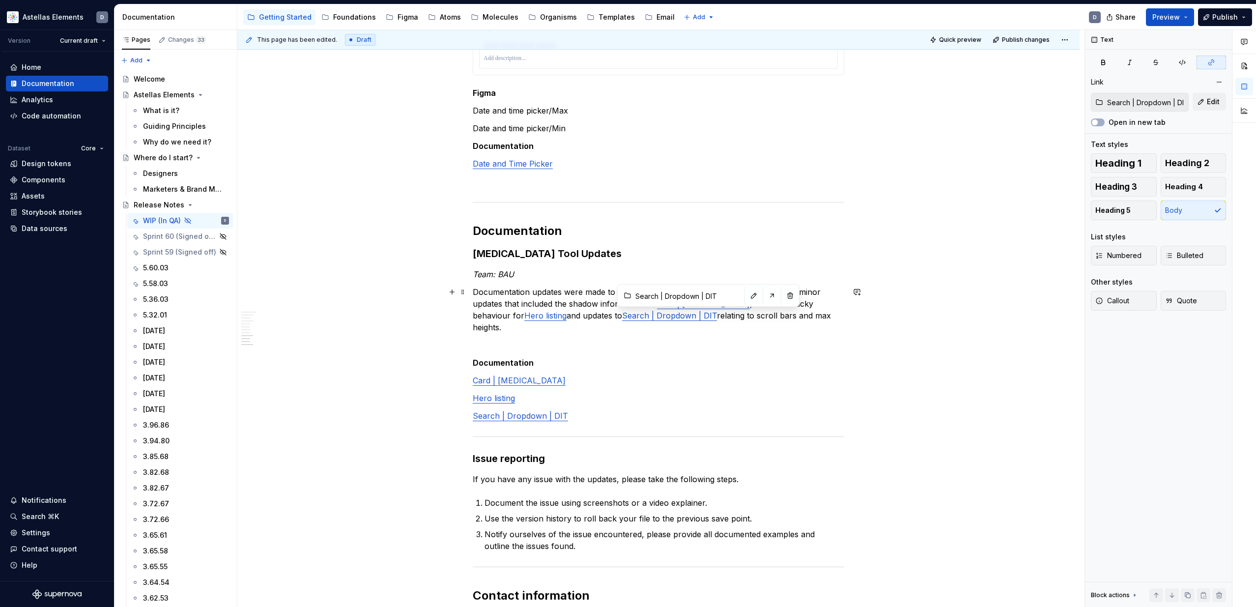
type input "Hero Listing"
click at [548, 318] on link "Hero listing" at bounding box center [546, 316] width 42 height 10
type input "Card | [MEDICAL_DATA]"
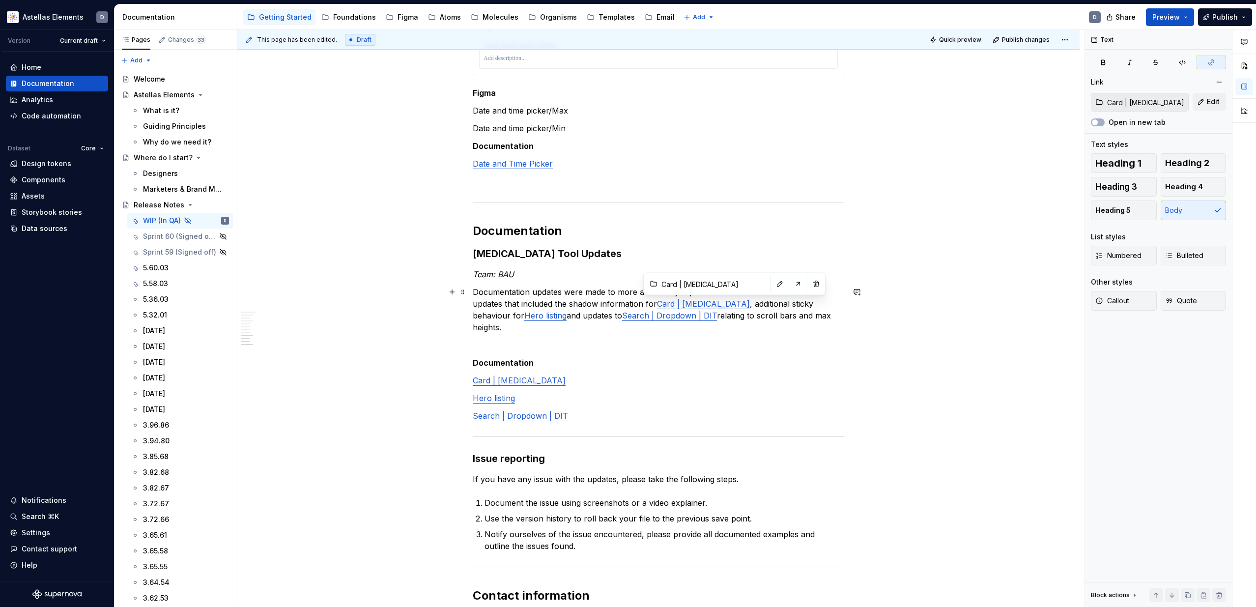
click at [722, 303] on link "Card | [MEDICAL_DATA]" at bounding box center [703, 304] width 93 height 10
type input "Date and Time Picker"
click at [544, 165] on link "Date and Time Picker" at bounding box center [513, 164] width 80 height 10
type input "Card | [MEDICAL_DATA]"
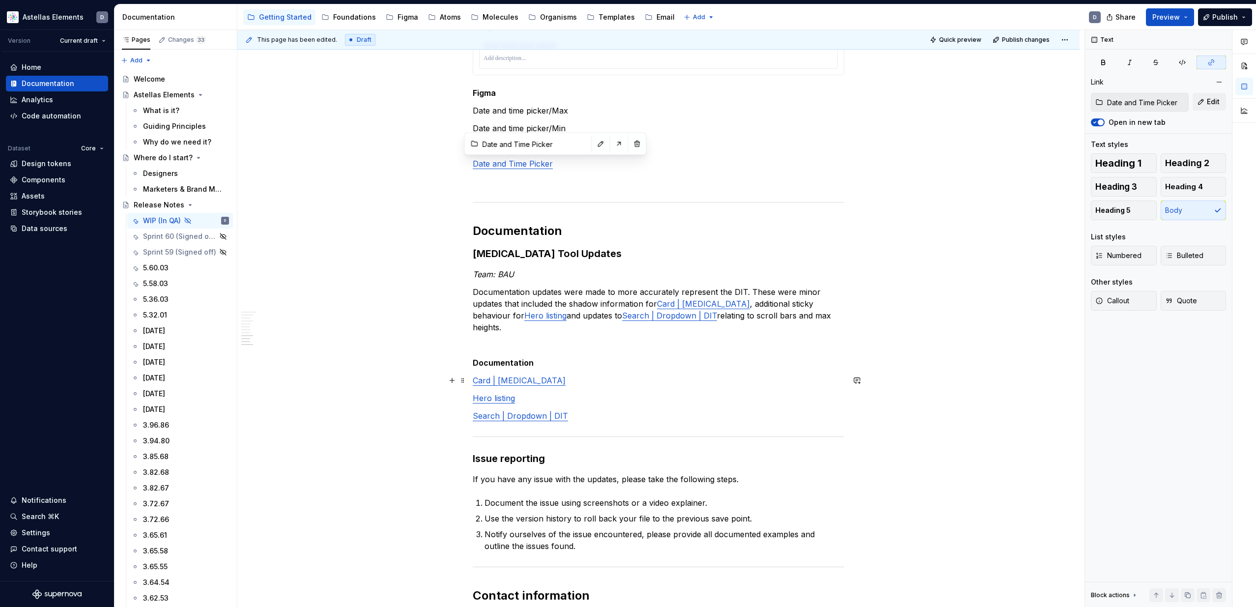
type input "Card | [MEDICAL_DATA]"
click at [518, 380] on link "Card | [MEDICAL_DATA]" at bounding box center [519, 381] width 93 height 10
type input "Date and Time Picker"
click at [517, 163] on link "Date and Time Picker" at bounding box center [513, 164] width 80 height 10
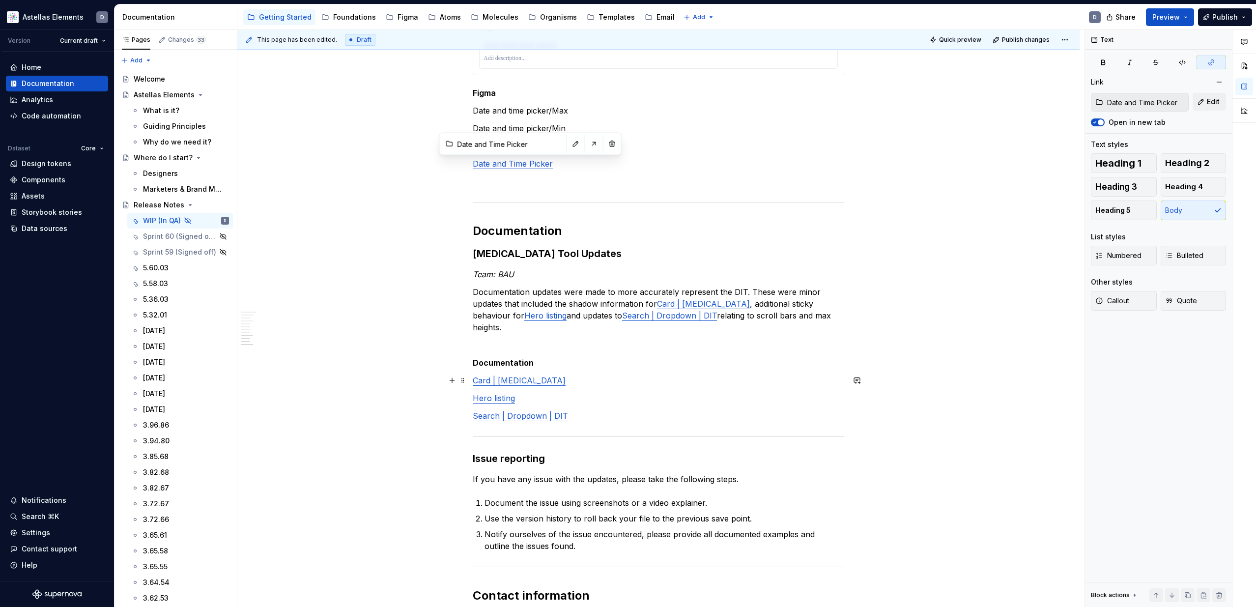
type input "Card | [MEDICAL_DATA]"
click at [496, 382] on link "Card | [MEDICAL_DATA]" at bounding box center [519, 381] width 93 height 10
type input "Hero Listing"
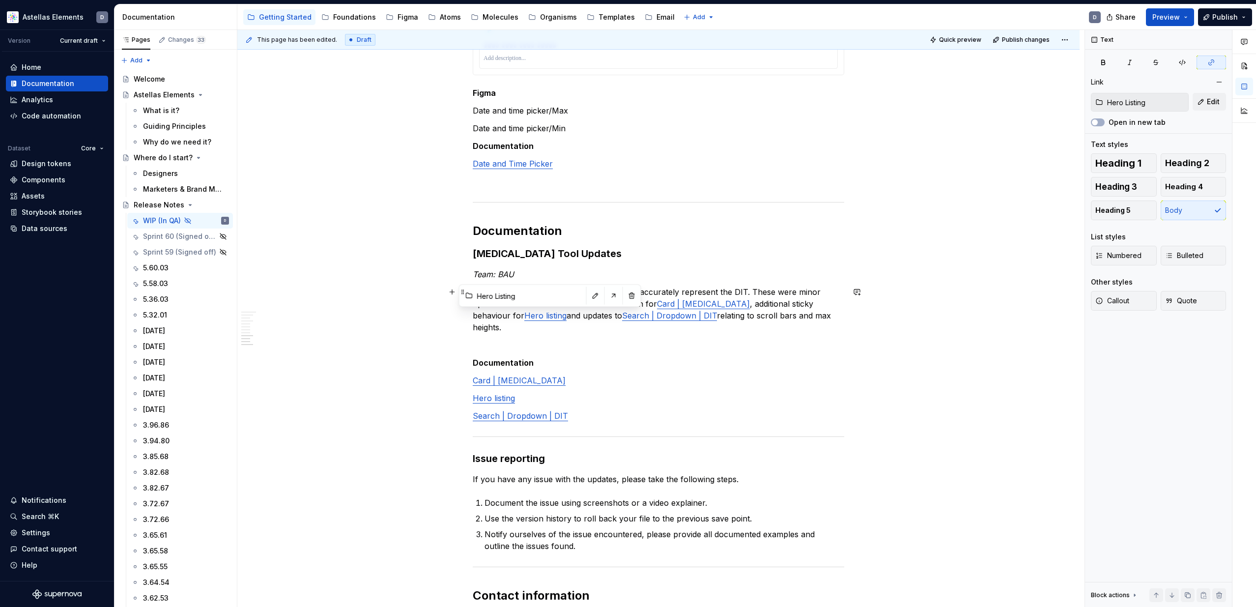
click at [538, 318] on link "Hero listing" at bounding box center [546, 316] width 42 height 10
type input "Card | [MEDICAL_DATA]"
drag, startPoint x: 740, startPoint y: 305, endPoint x: 763, endPoint y: 297, distance: 24.4
click at [740, 305] on link "Card | [MEDICAL_DATA]" at bounding box center [703, 304] width 93 height 10
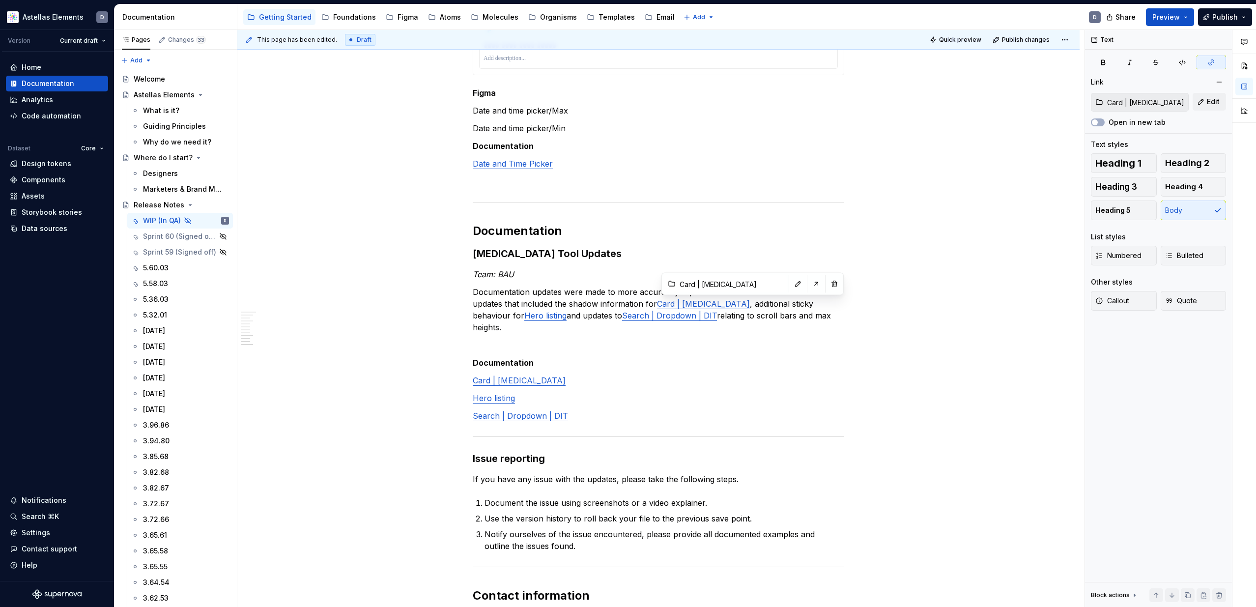
drag, startPoint x: 1096, startPoint y: 122, endPoint x: 932, endPoint y: 210, distance: 185.8
click at [1096, 122] on span "button" at bounding box center [1095, 122] width 6 height 6
type input "Search | Dropdown | DIT"
click at [698, 318] on link "Search | Dropdown | DIT" at bounding box center [669, 316] width 95 height 10
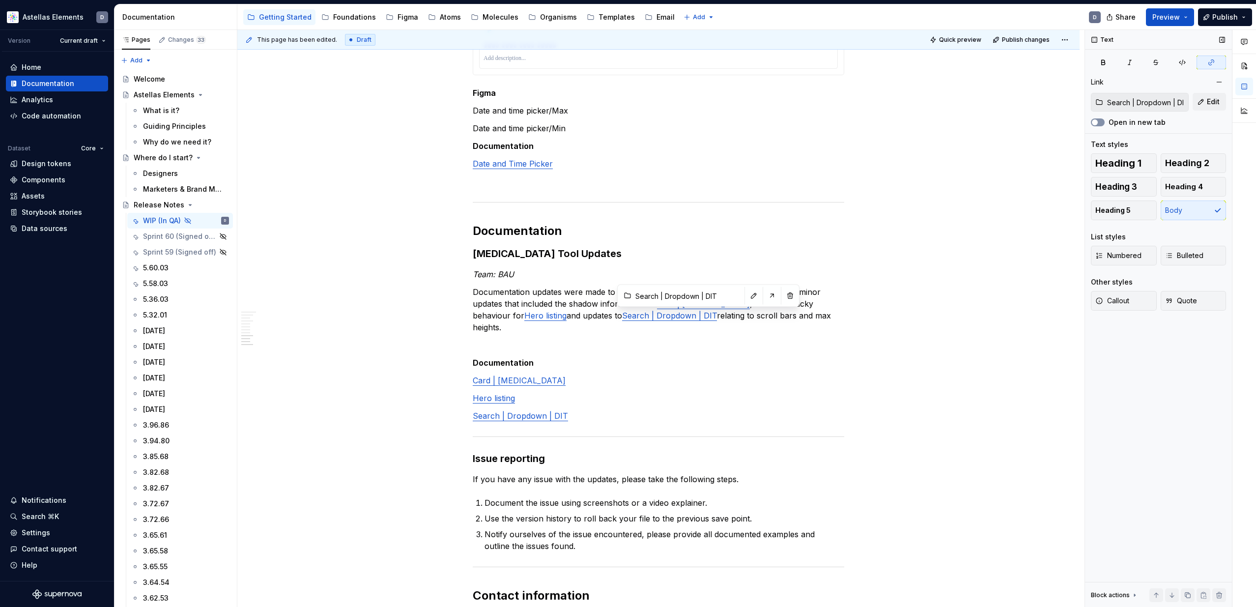
click at [1101, 123] on button "Open in new tab" at bounding box center [1098, 122] width 14 height 8
type input "Hero Listing"
click at [547, 319] on link "Hero listing" at bounding box center [546, 316] width 42 height 10
click at [1098, 123] on icon "button" at bounding box center [1095, 122] width 8 height 6
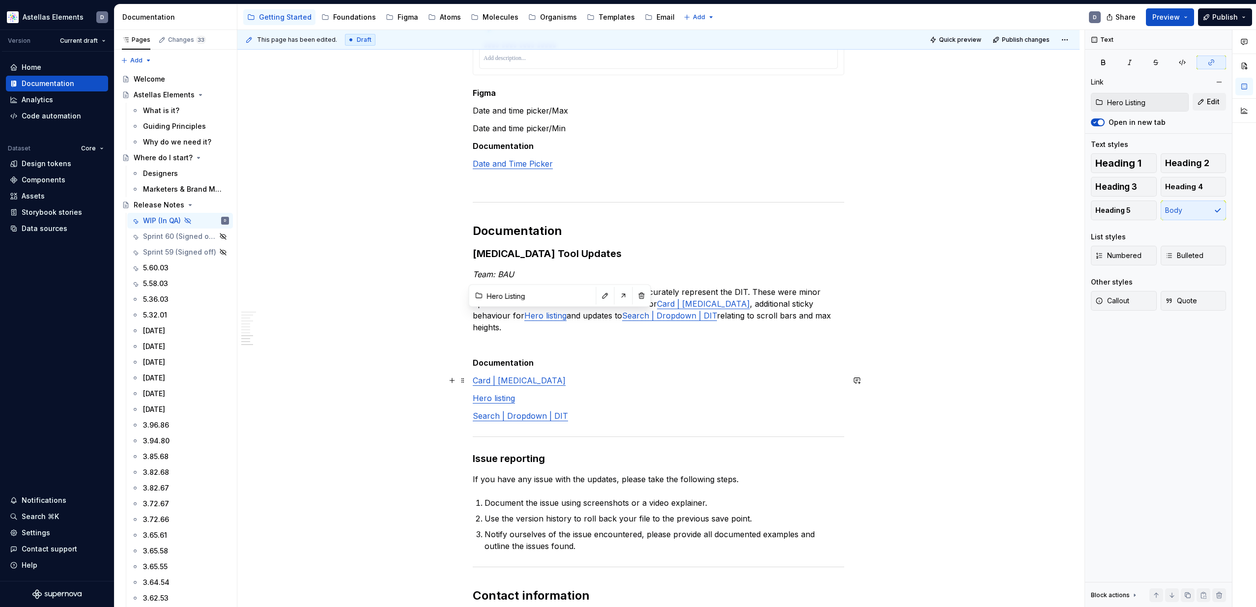
type input "Card | [MEDICAL_DATA]"
click at [544, 377] on link "Card | [MEDICAL_DATA]" at bounding box center [519, 381] width 93 height 10
drag, startPoint x: 1101, startPoint y: 124, endPoint x: 1045, endPoint y: 160, distance: 67.2
click at [1101, 124] on button "Open in new tab" at bounding box center [1098, 122] width 14 height 8
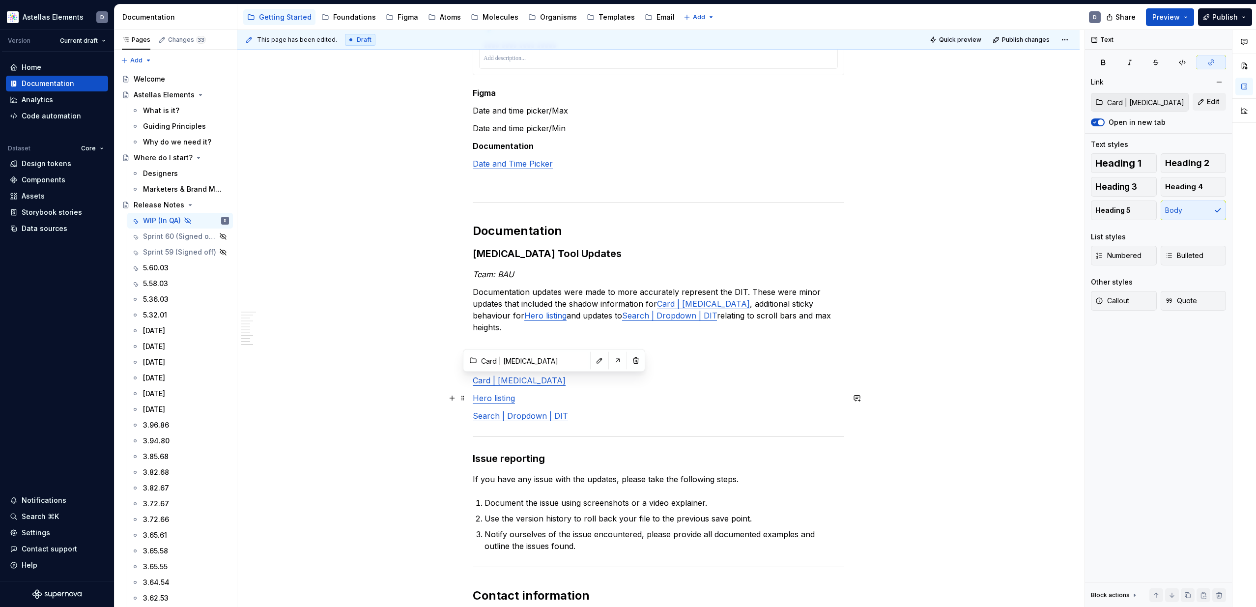
type input "Hero Listing"
click at [498, 401] on link "Hero listing" at bounding box center [494, 398] width 42 height 10
click at [1102, 122] on button "Open in new tab" at bounding box center [1098, 122] width 14 height 8
type input "Search | Dropdown | DIT"
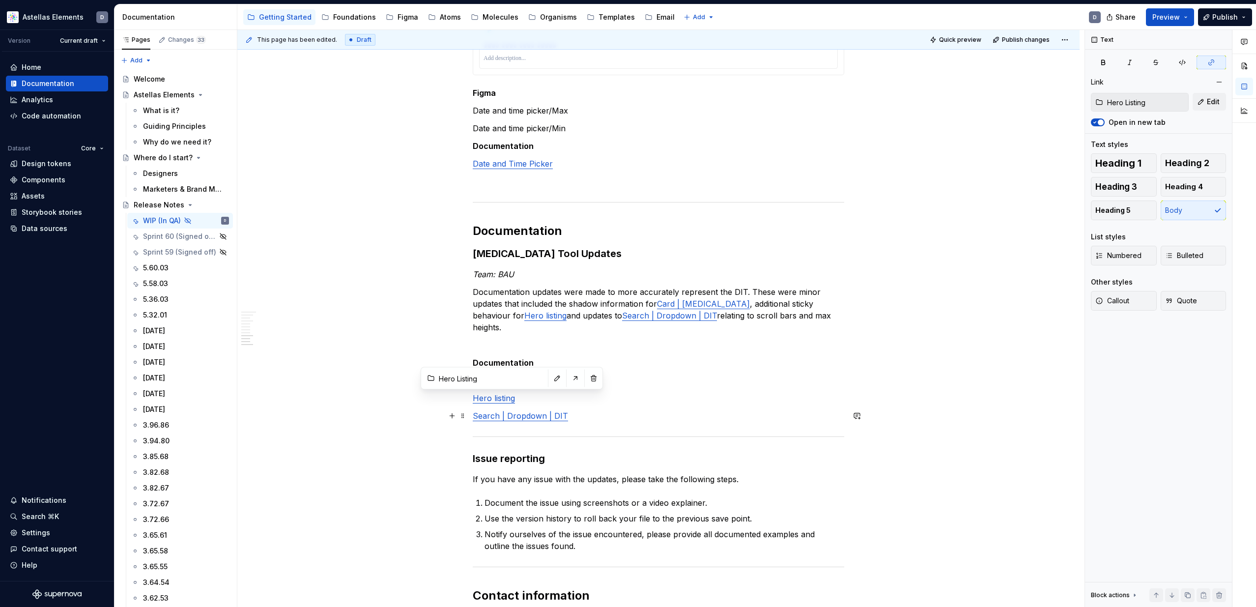
type input "Search | Dropdown | DIT"
click at [531, 420] on link "Search | Dropdown | DIT" at bounding box center [520, 416] width 95 height 10
click at [1097, 121] on span "button" at bounding box center [1095, 122] width 6 height 6
type input "Date and Time Picker"
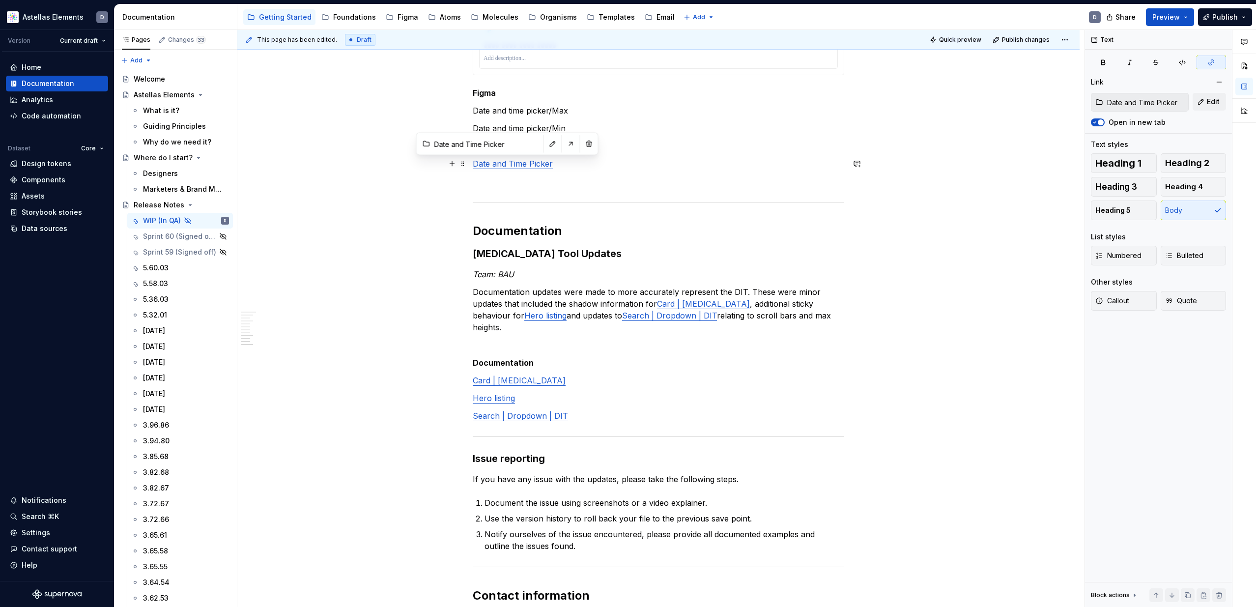
click at [496, 165] on link "Date and Time Picker" at bounding box center [513, 164] width 80 height 10
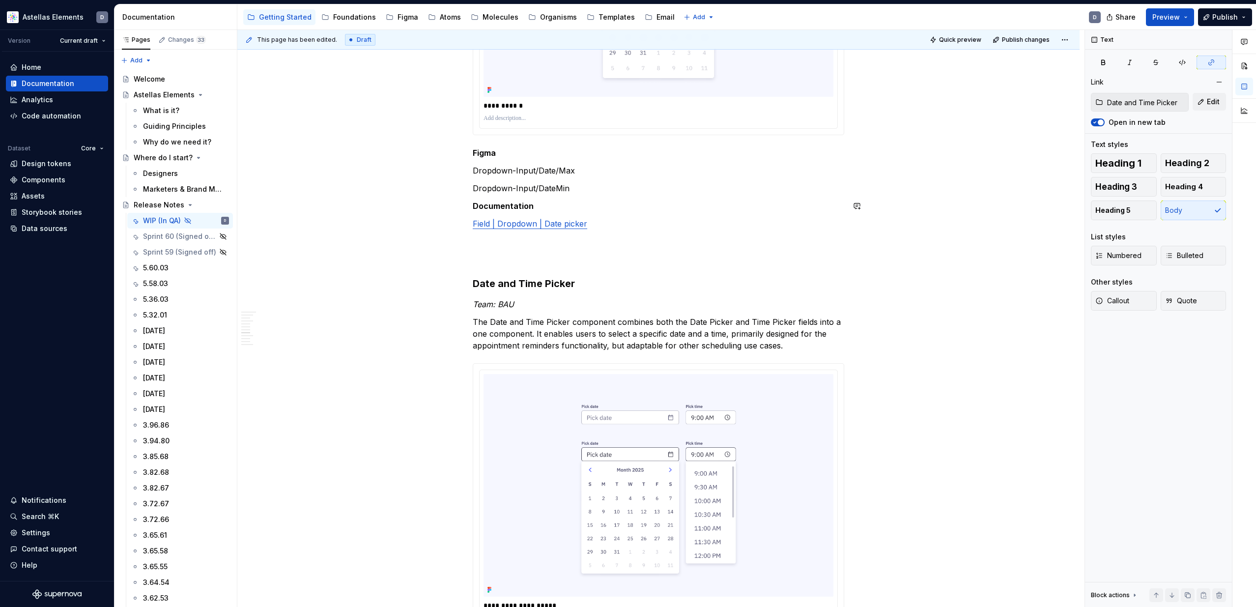
scroll to position [1772, 0]
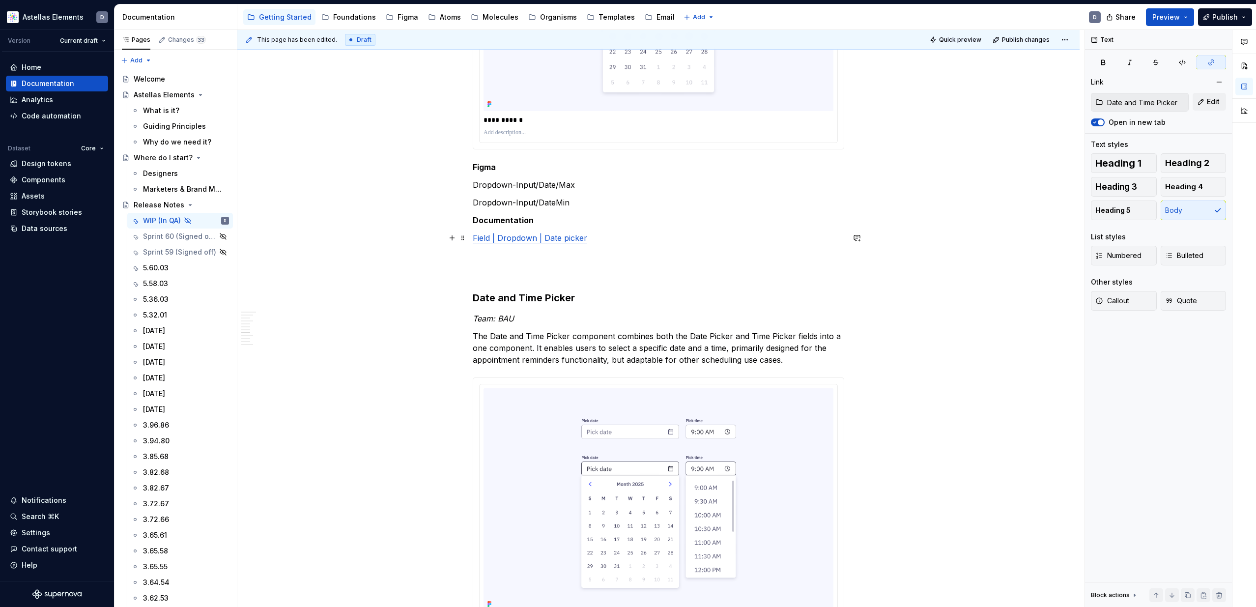
type input "Field | Dropdown | Date picker / Style"
click at [566, 238] on link "Field | Dropdown | Date picker" at bounding box center [530, 238] width 115 height 10
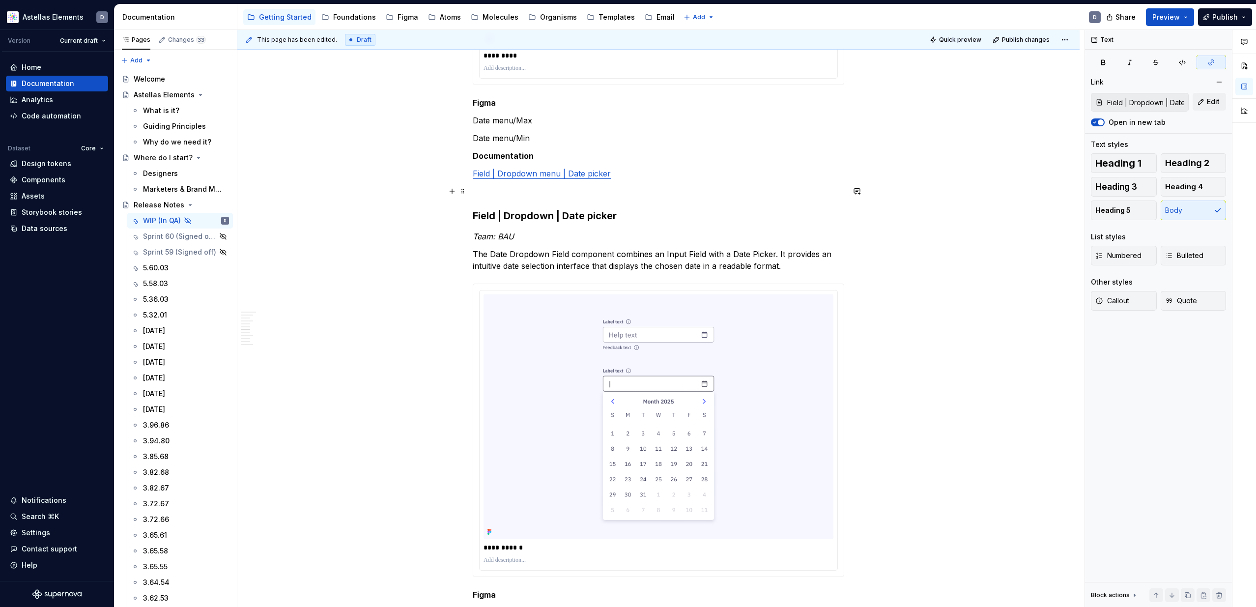
scroll to position [1338, 0]
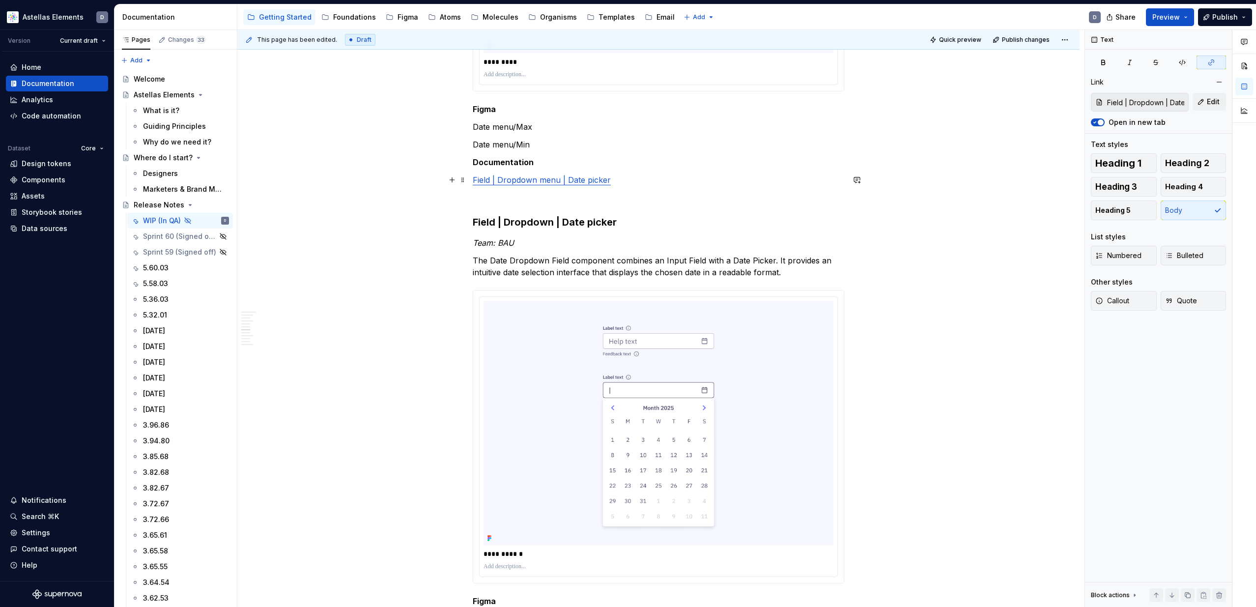
type input "Field | Dropdown menu | Date picker / Style"
click at [565, 181] on link "Field | Dropdown menu | Date picker" at bounding box center [542, 180] width 138 height 10
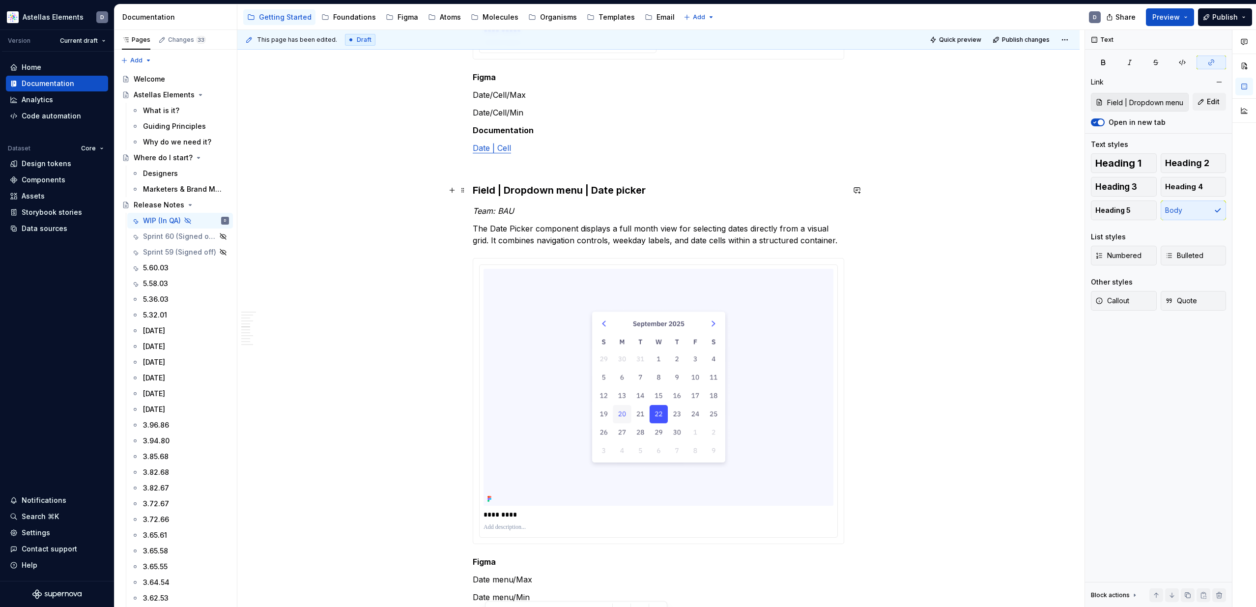
scroll to position [875, 0]
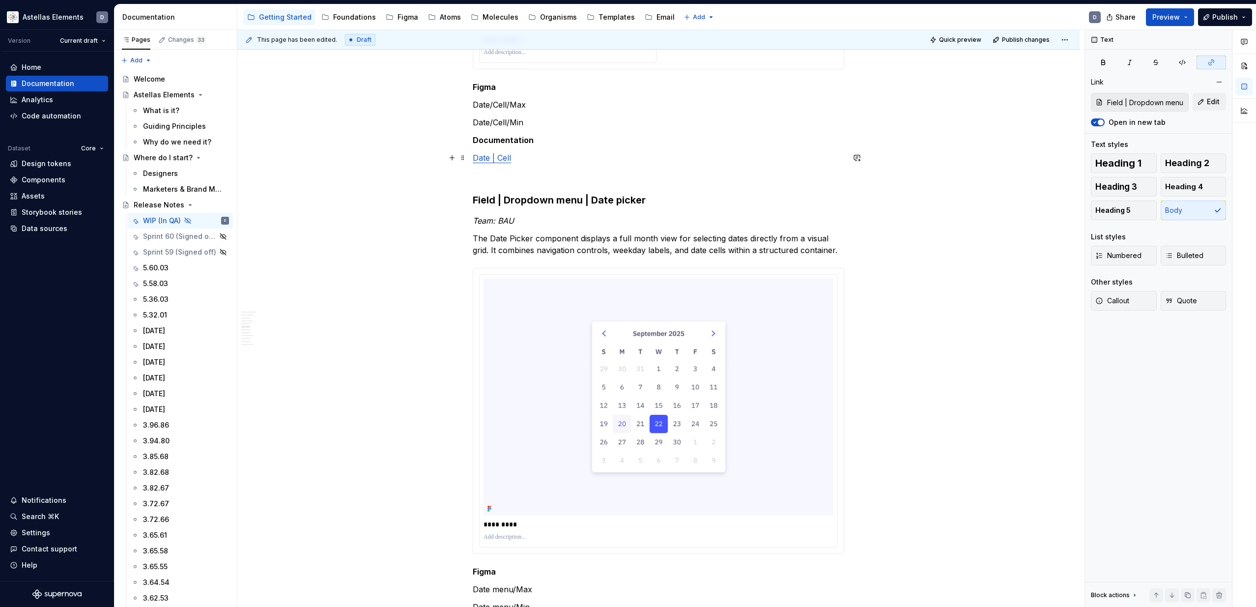
type input "Date | Cell / Style"
click at [506, 159] on link "Date | Cell" at bounding box center [492, 158] width 38 height 10
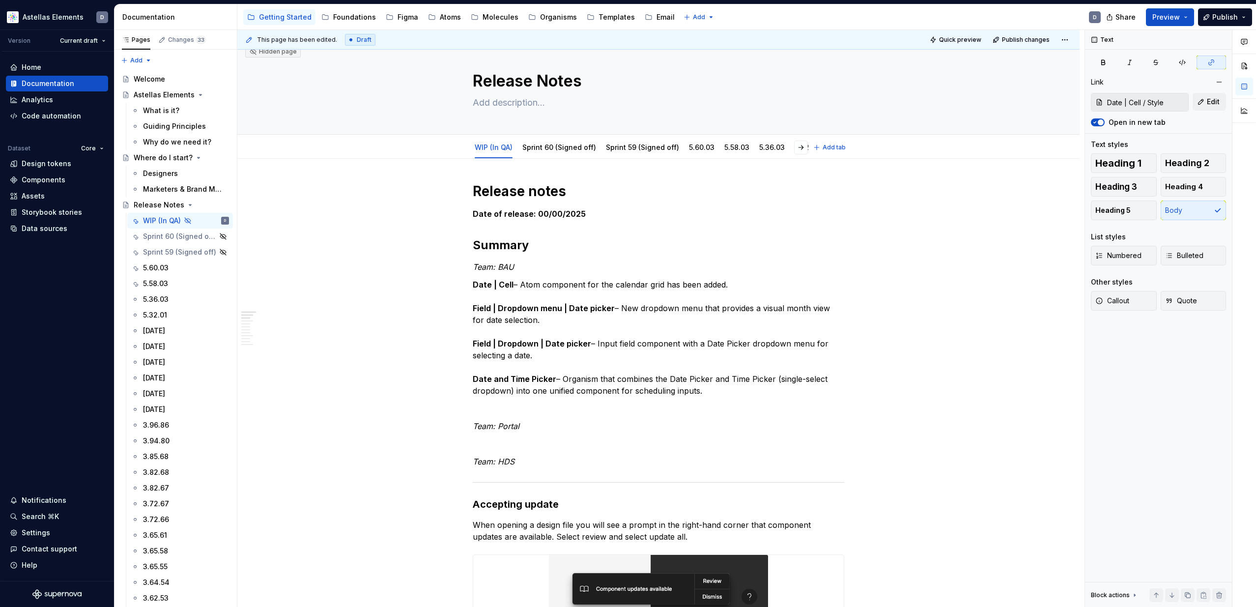
scroll to position [14, 0]
click at [635, 146] on link "Sprint 59 (Signed off)" at bounding box center [642, 145] width 73 height 8
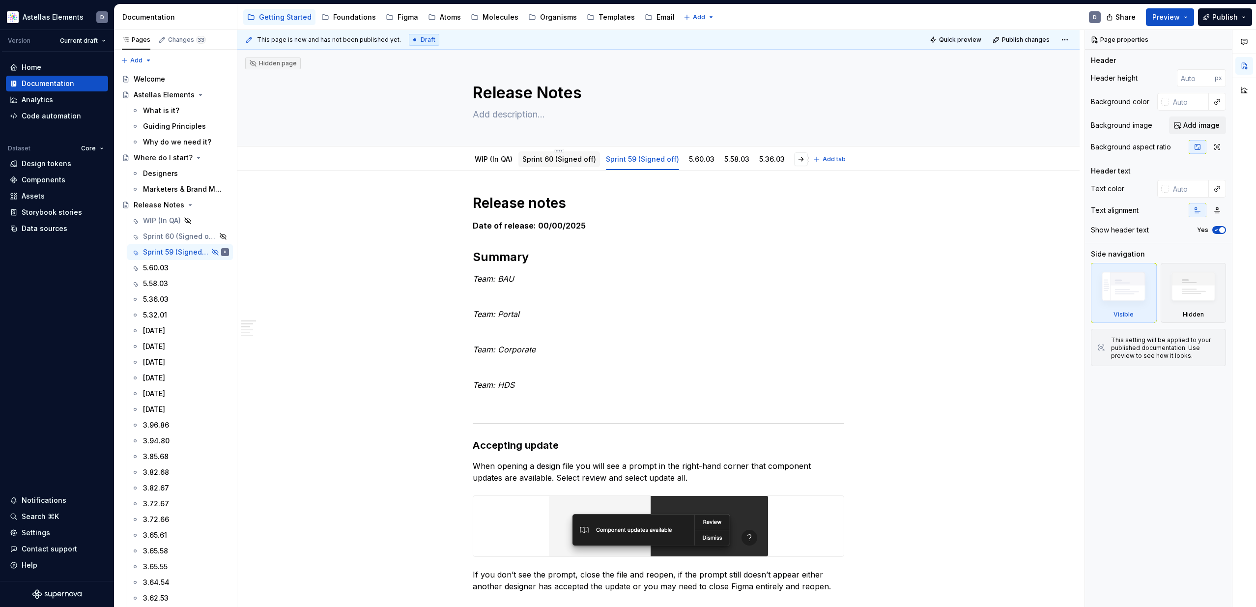
click at [572, 162] on link "Sprint 60 (Signed off)" at bounding box center [560, 159] width 74 height 8
click at [641, 150] on html "Astellas Elements D Version Current draft Home Documentation Analytics Code aut…" at bounding box center [628, 303] width 1256 height 607
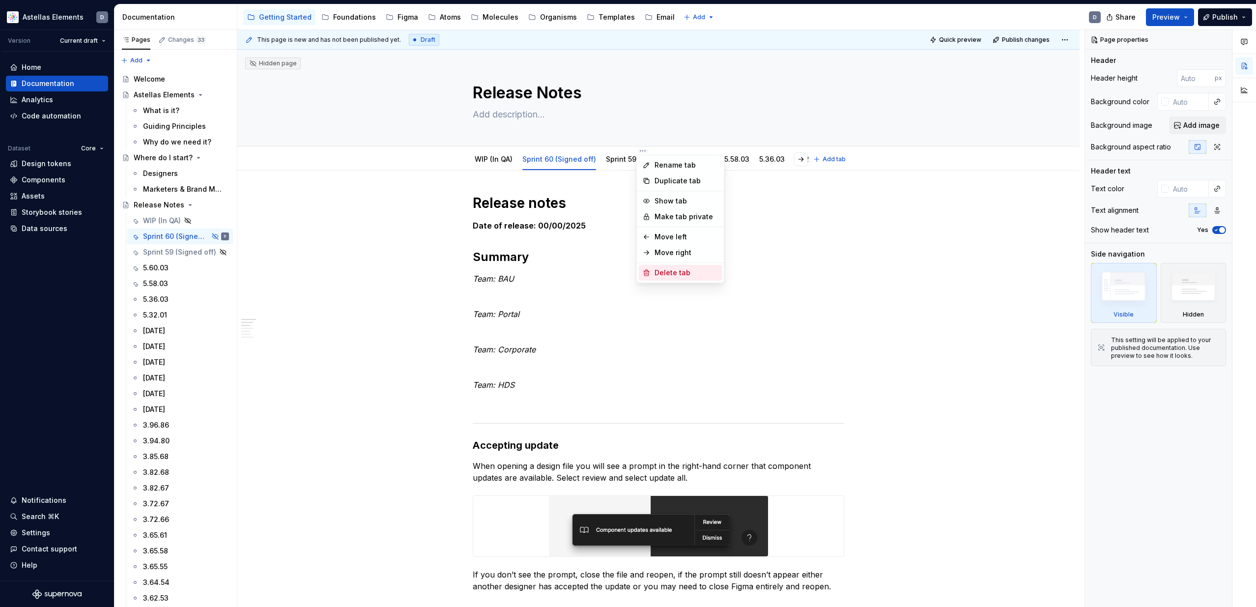
click at [676, 272] on div "Delete tab" at bounding box center [687, 273] width 64 height 10
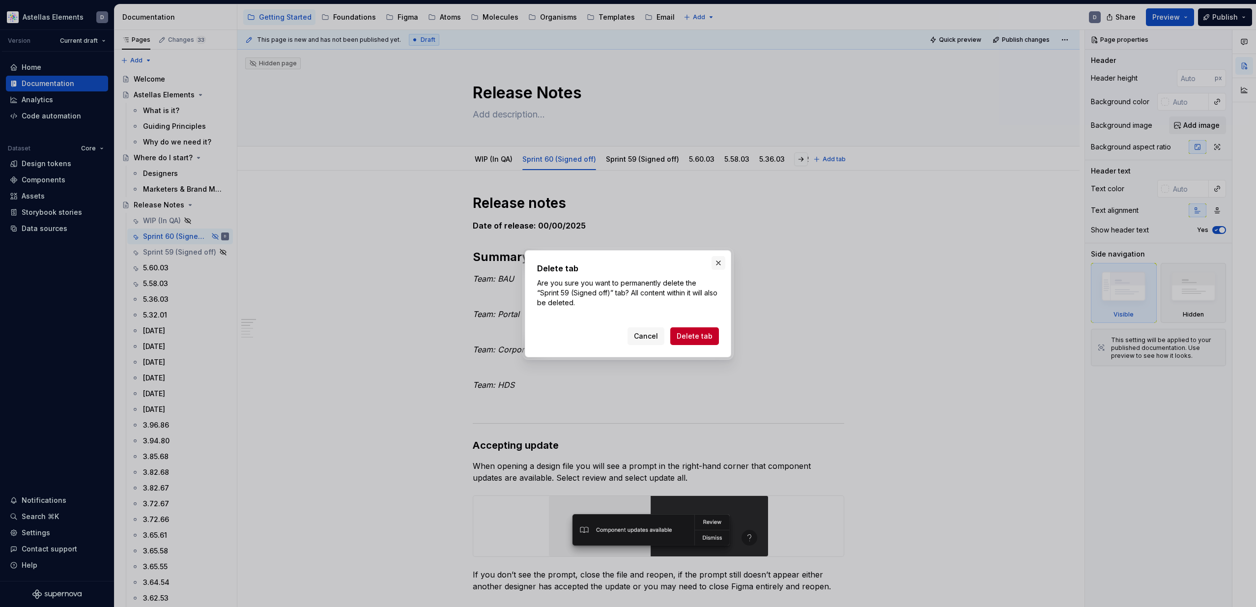
click at [715, 264] on button "button" at bounding box center [719, 263] width 14 height 14
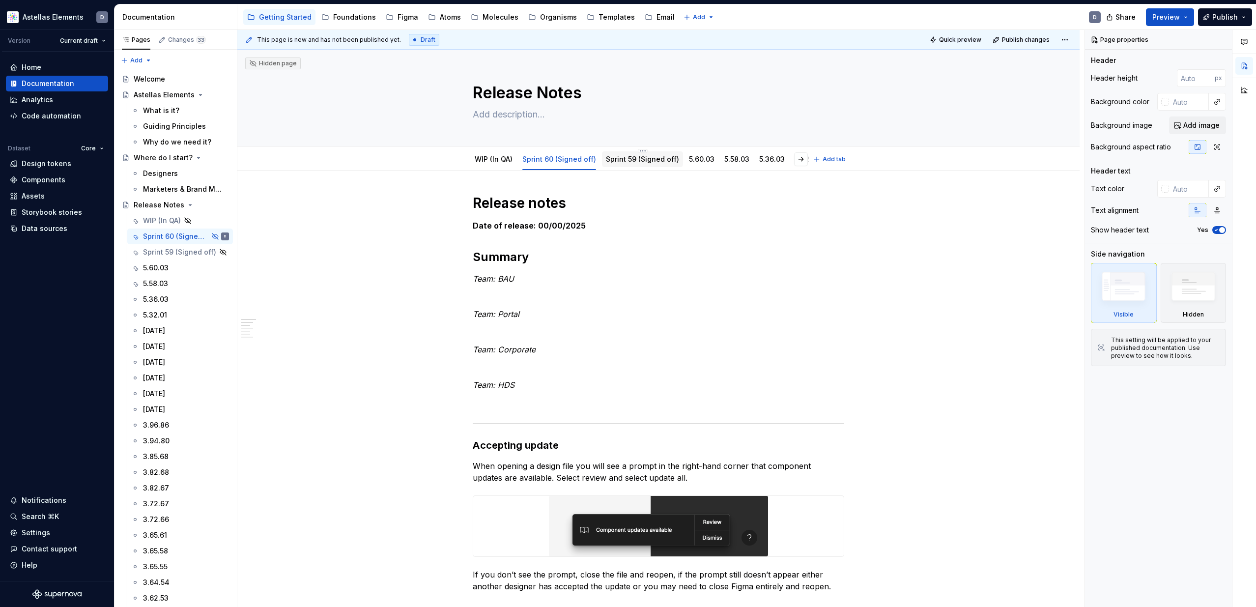
click at [649, 164] on div "Sprint 59 (Signed off)" at bounding box center [642, 159] width 73 height 12
click at [652, 154] on div "Sprint 59 (Signed off)" at bounding box center [642, 159] width 73 height 12
click at [649, 158] on link "Sprint 59 (Signed off)" at bounding box center [642, 159] width 73 height 8
click at [641, 149] on html "Astellas Elements D Version Current draft Home Documentation Analytics Code aut…" at bounding box center [628, 303] width 1256 height 607
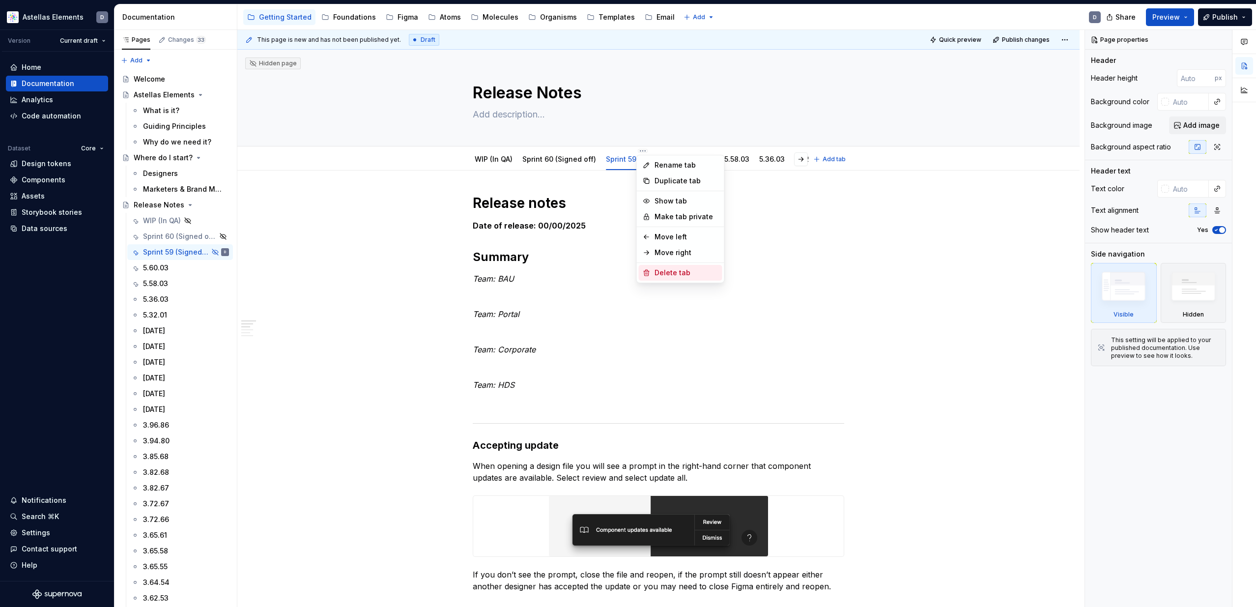
click at [671, 273] on div "Delete tab" at bounding box center [687, 273] width 64 height 10
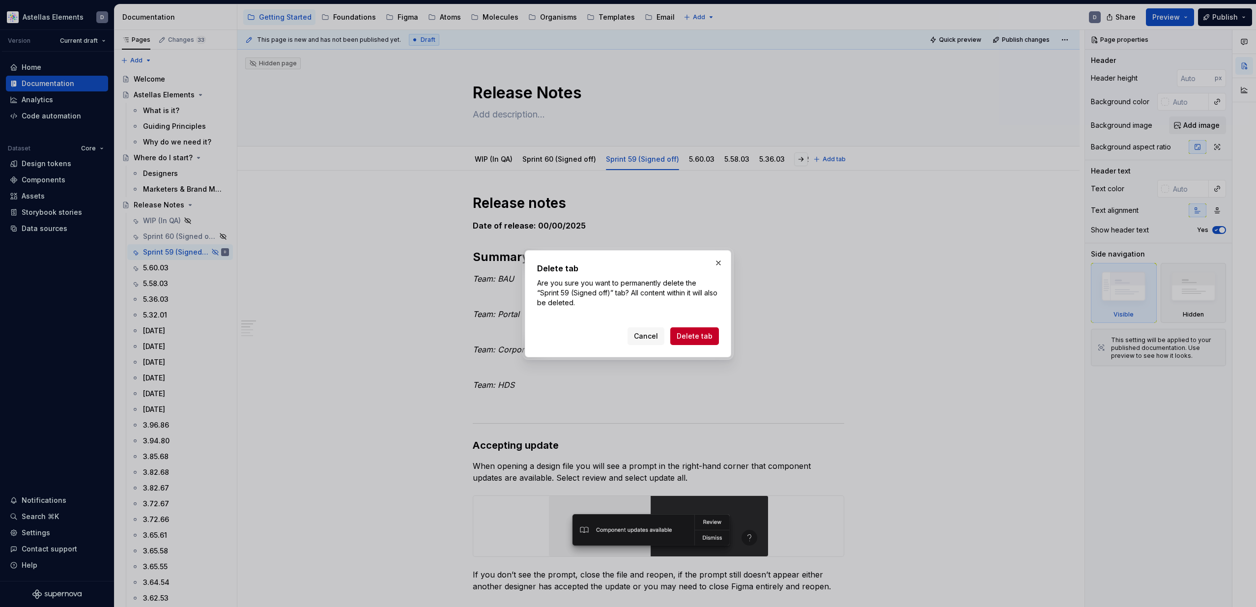
click at [703, 335] on span "Delete tab" at bounding box center [695, 336] width 36 height 10
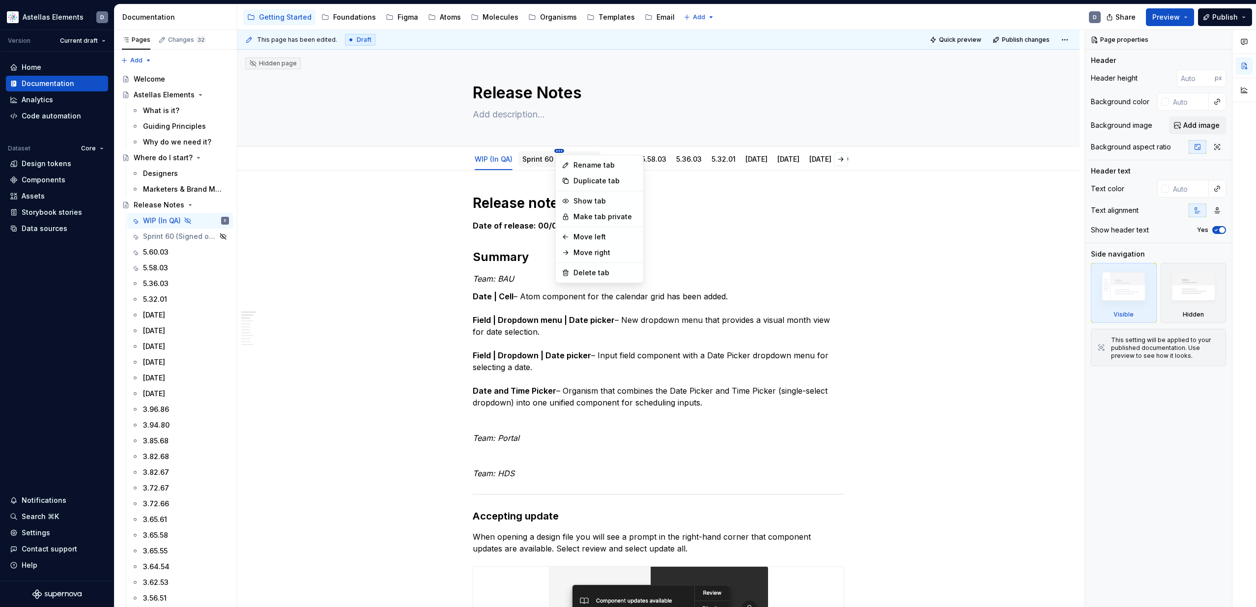
click at [562, 150] on html "Astellas Elements D Version Current draft Home Documentation Analytics Code aut…" at bounding box center [628, 303] width 1256 height 607
type textarea "*"
click at [595, 167] on div "Rename tab" at bounding box center [606, 165] width 64 height 10
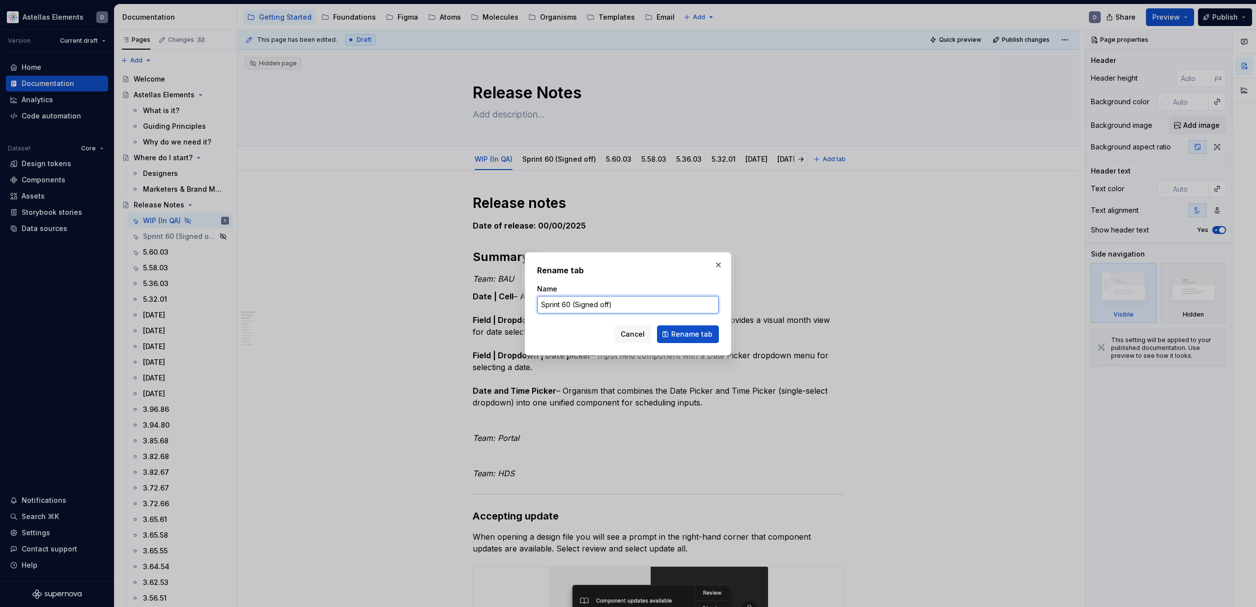
click at [570, 307] on input "Sprint 60 (Signed off)" at bounding box center [628, 305] width 182 height 18
type input "Sprint 61 (Signed off)"
click at [686, 334] on span "Rename tab" at bounding box center [691, 334] width 41 height 10
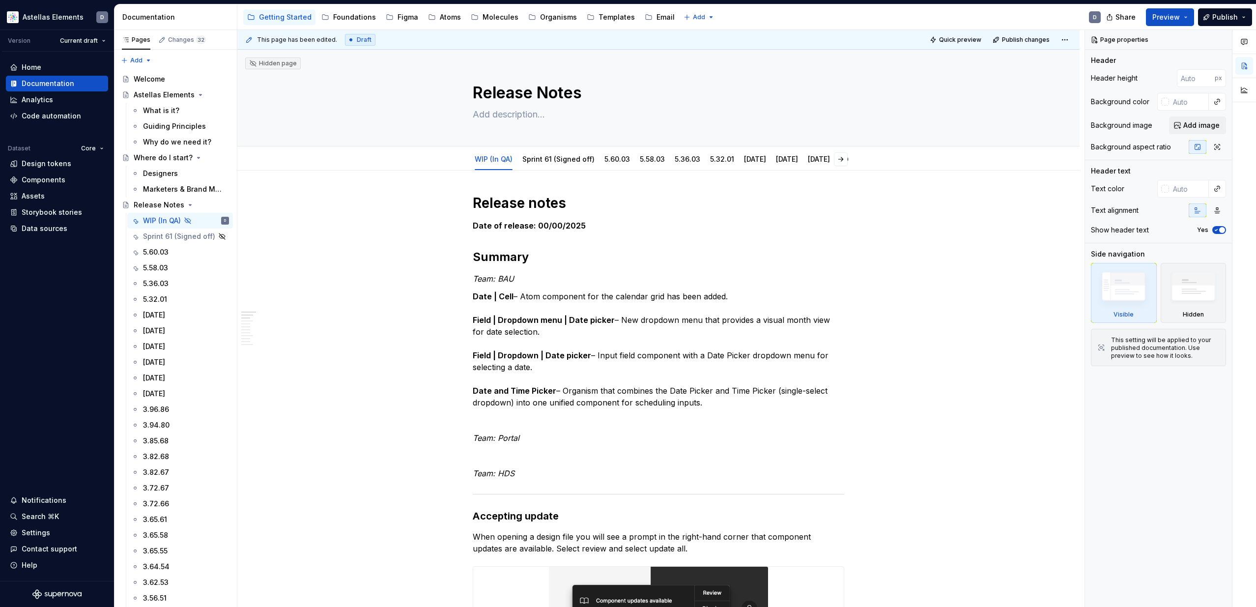
type textarea "*"
